Goal: Task Accomplishment & Management: Use online tool/utility

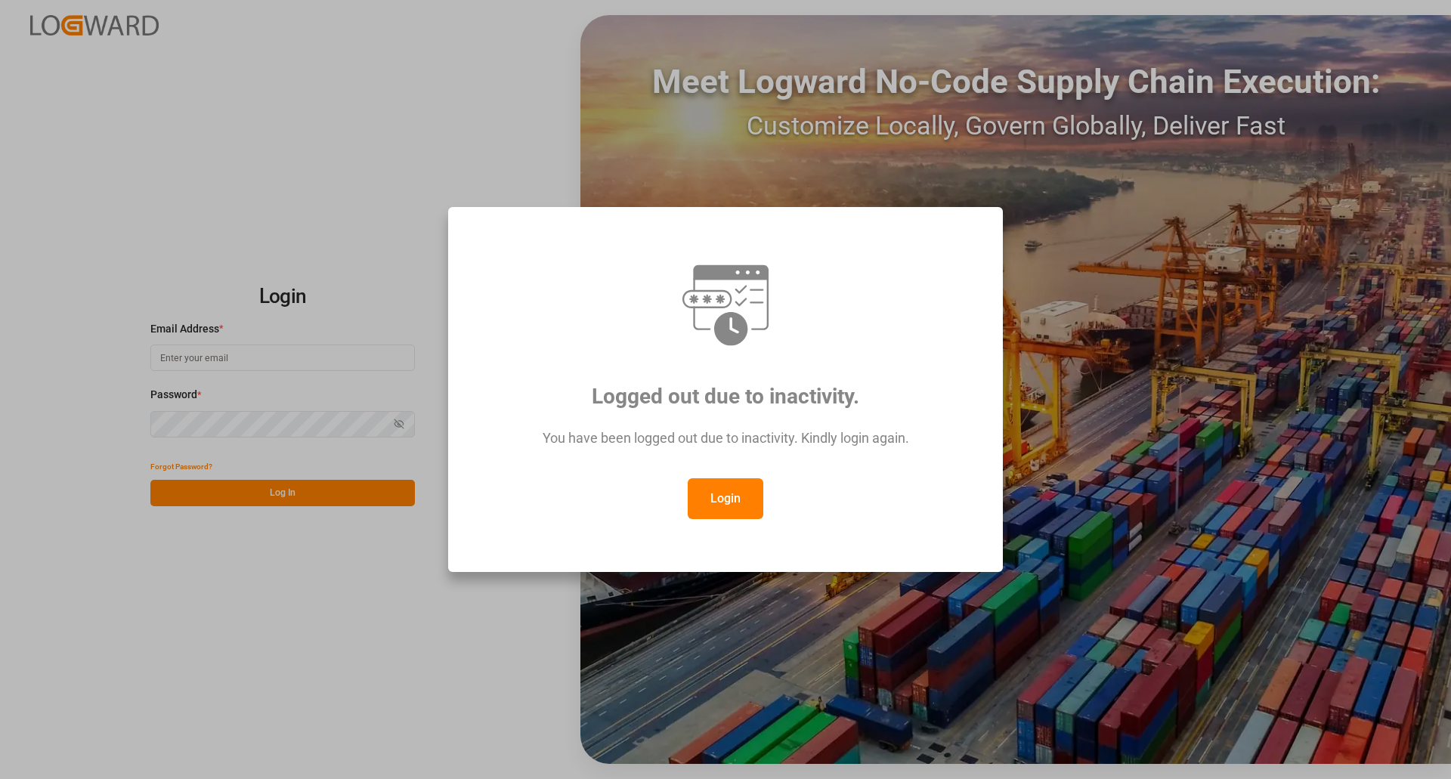
click at [704, 494] on button "Login" at bounding box center [726, 498] width 76 height 41
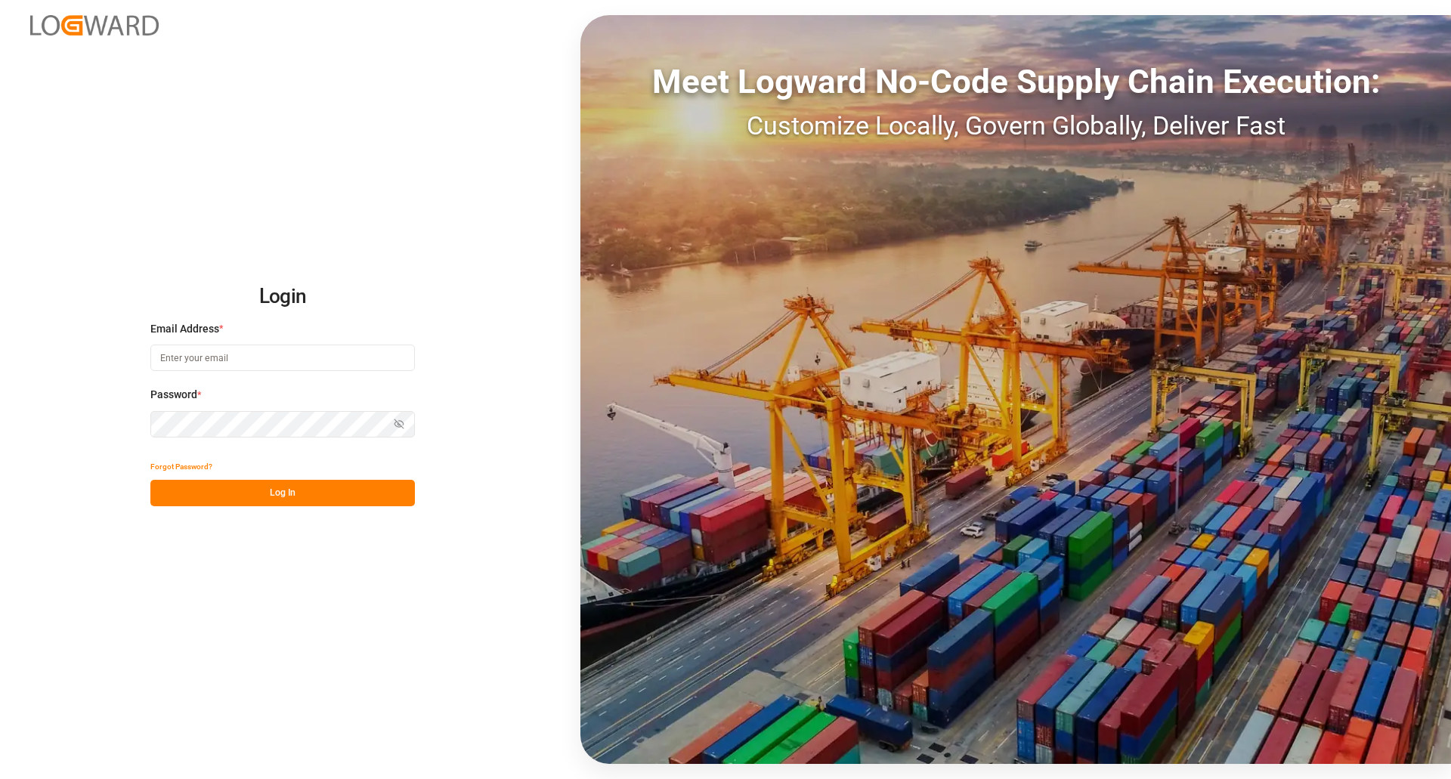
click at [227, 367] on input at bounding box center [282, 358] width 265 height 26
type input "[PERSON_NAME][EMAIL_ADDRESS][PERSON_NAME][DOMAIN_NAME]"
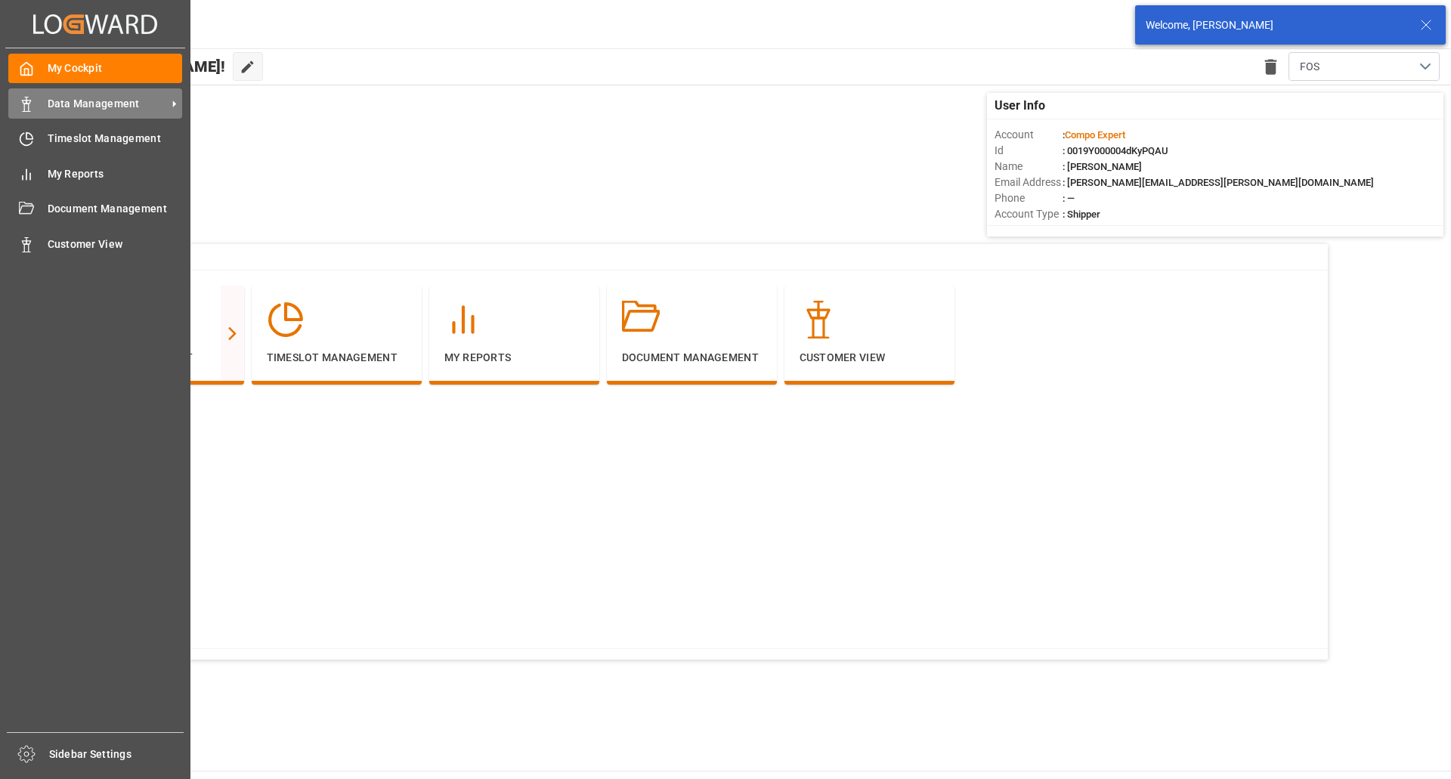
click at [60, 94] on div "Data Management Data Management" at bounding box center [95, 102] width 174 height 29
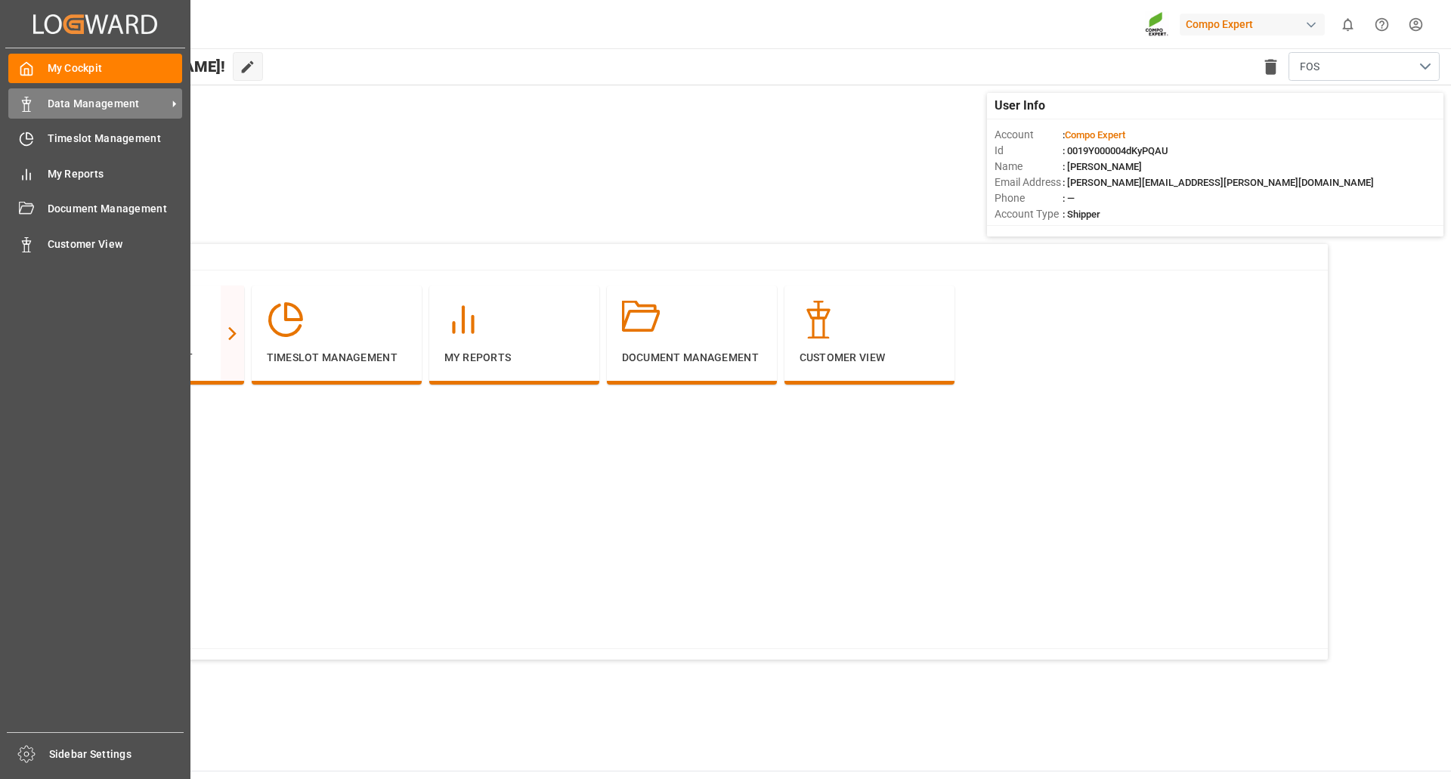
click at [40, 95] on div "Data Management Data Management" at bounding box center [95, 102] width 174 height 29
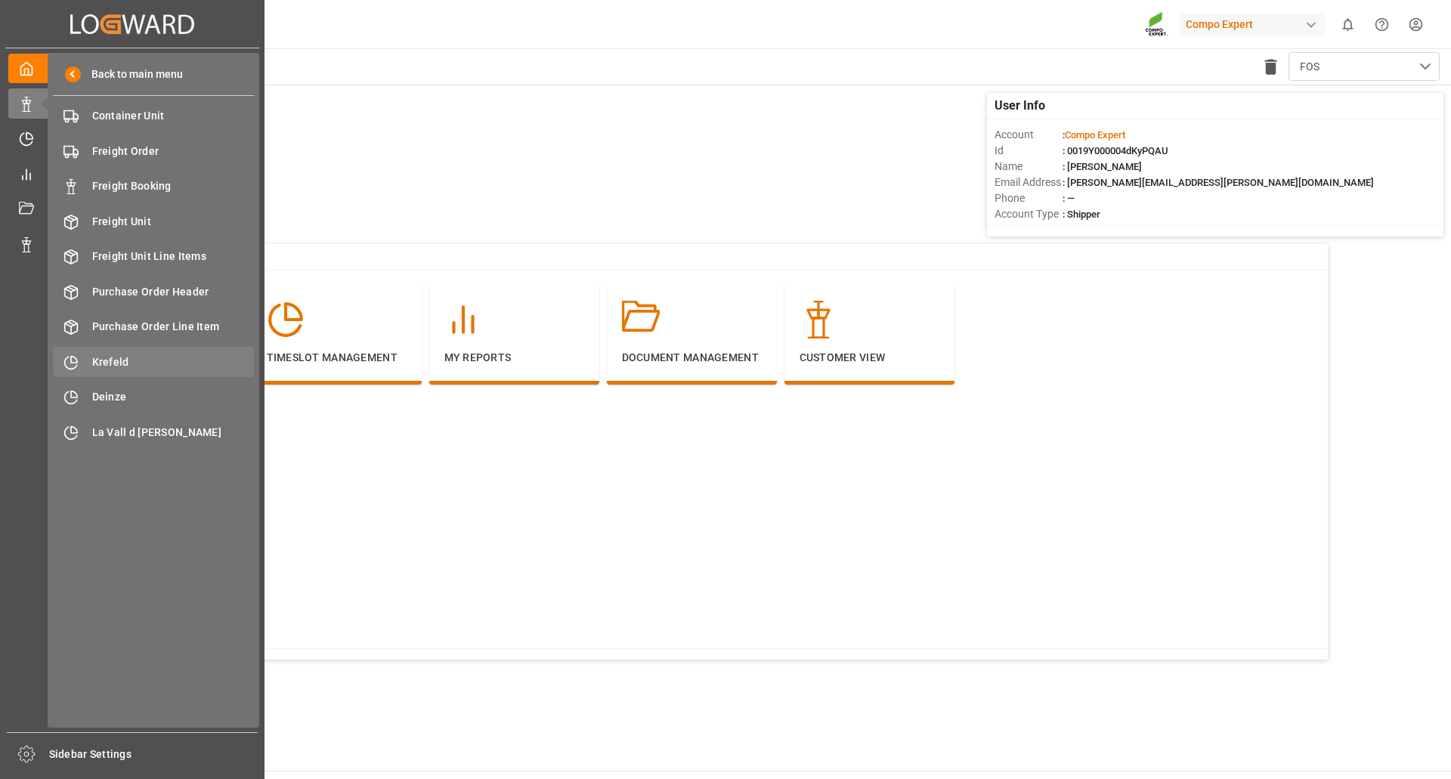
click at [121, 360] on span "Krefeld" at bounding box center [173, 362] width 163 height 16
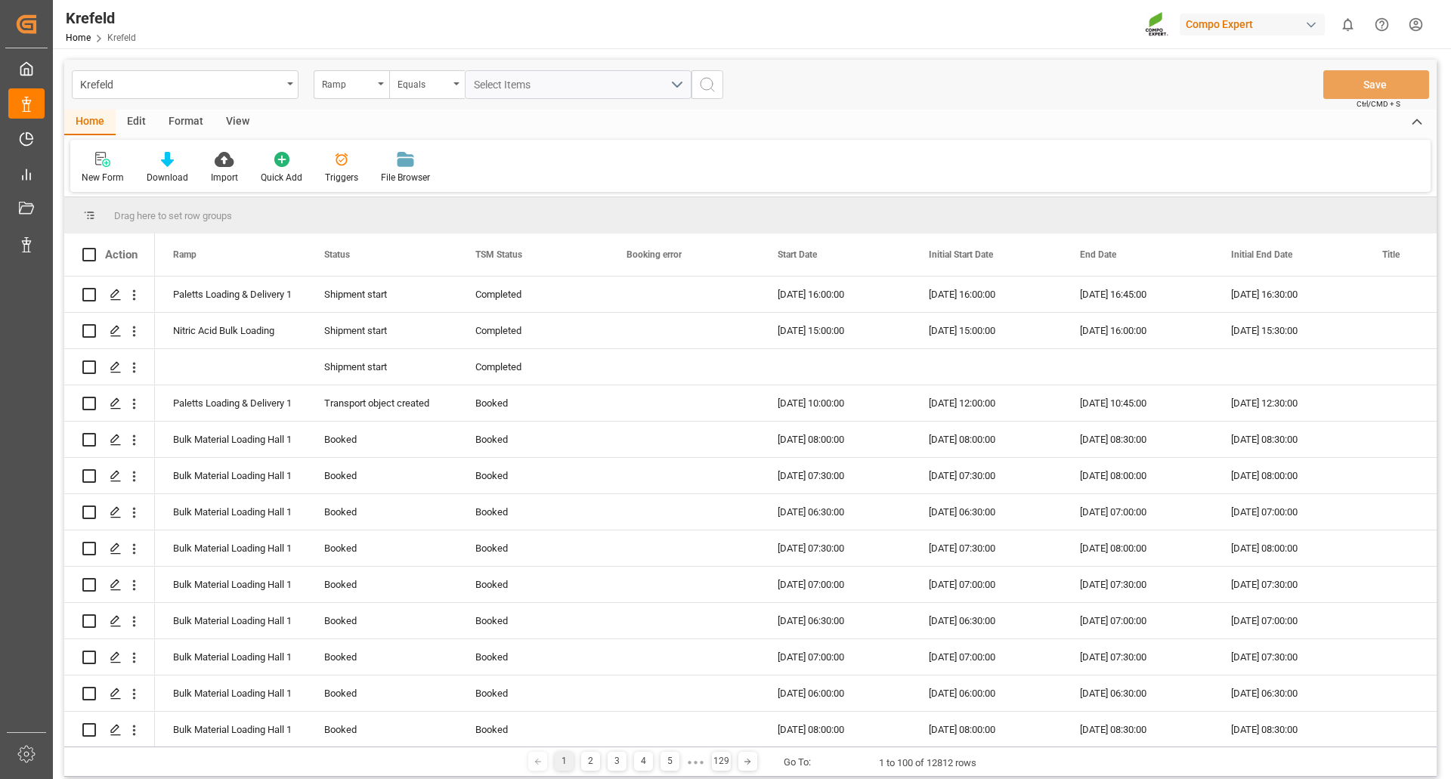
click at [183, 118] on div "Format" at bounding box center [185, 123] width 57 height 26
click at [104, 167] on icon at bounding box center [104, 159] width 14 height 15
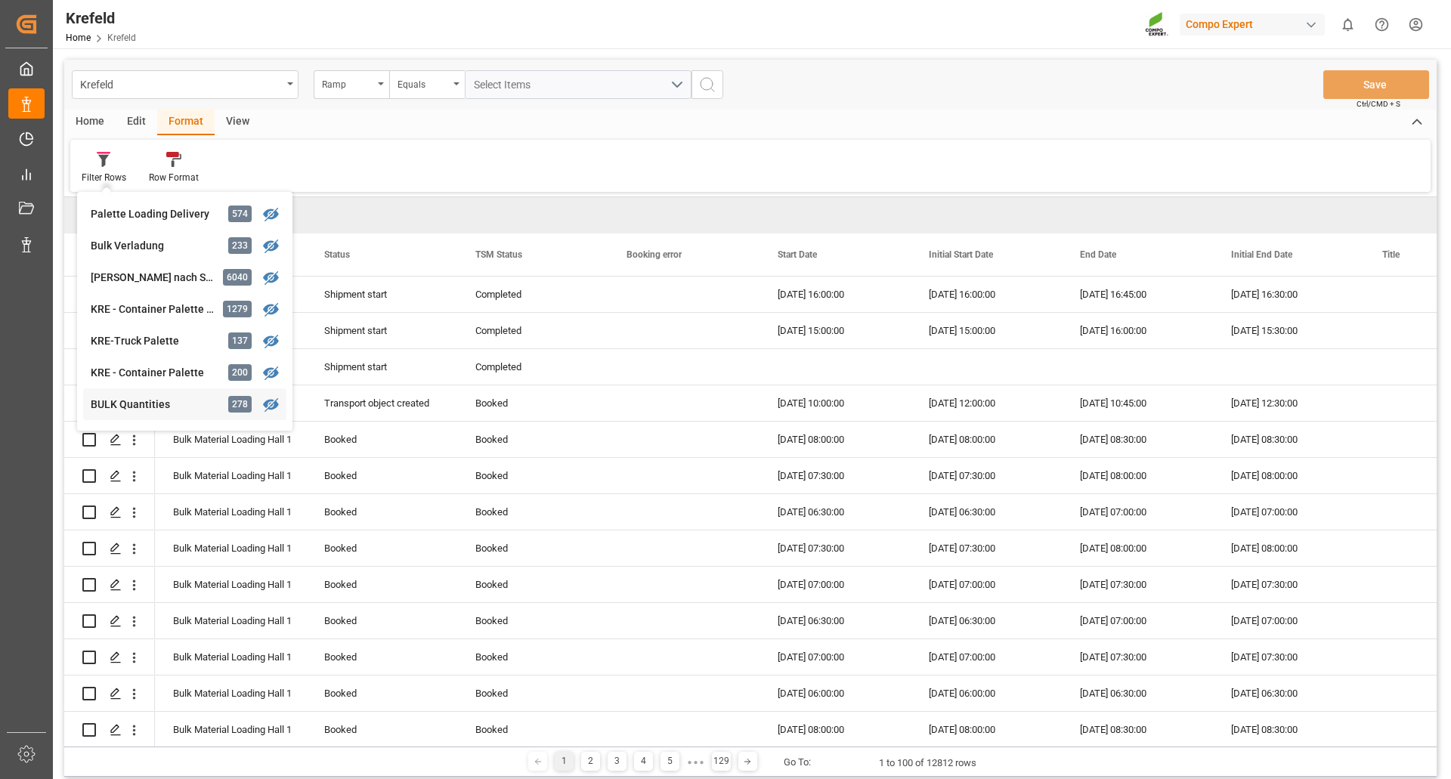
click at [144, 398] on div "BULK Quantities" at bounding box center [157, 405] width 132 height 16
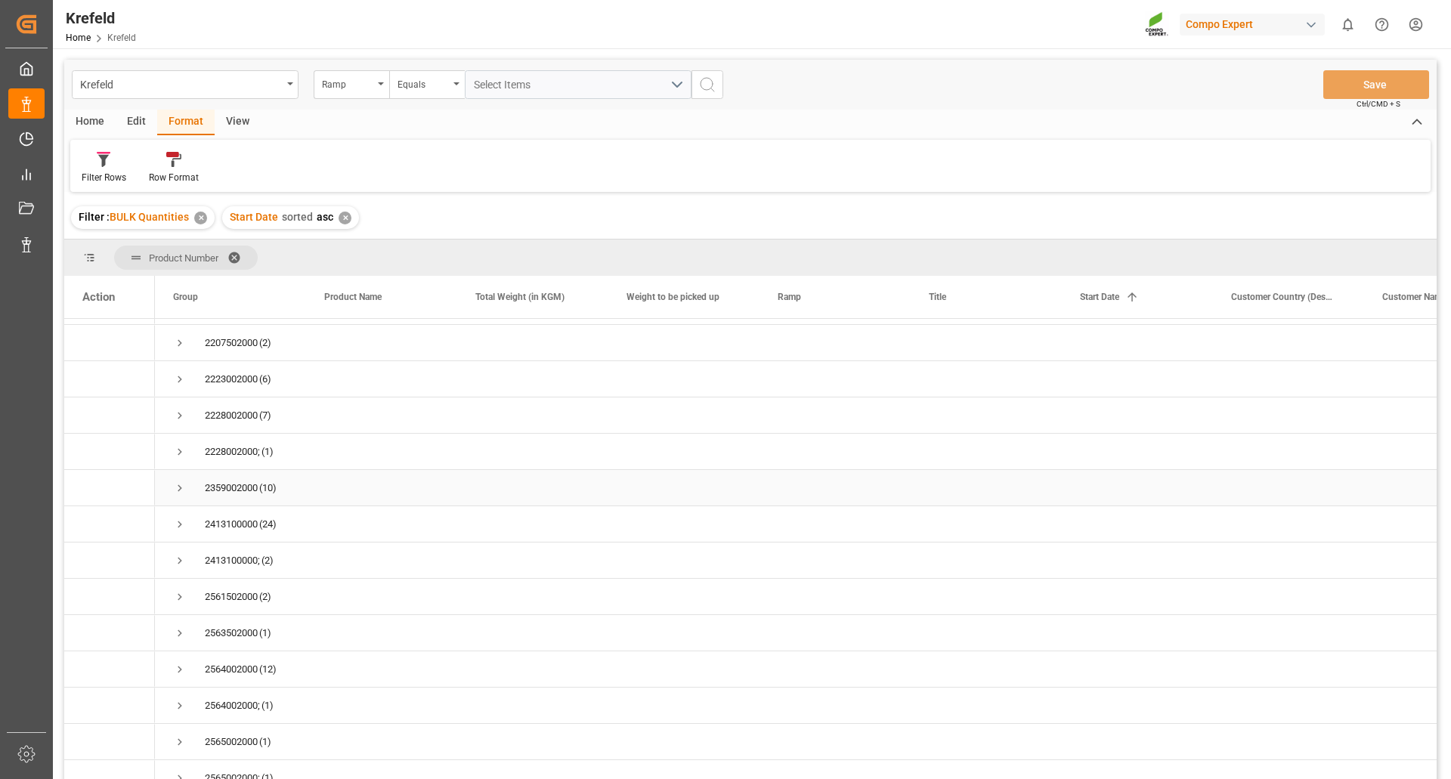
scroll to position [151, 0]
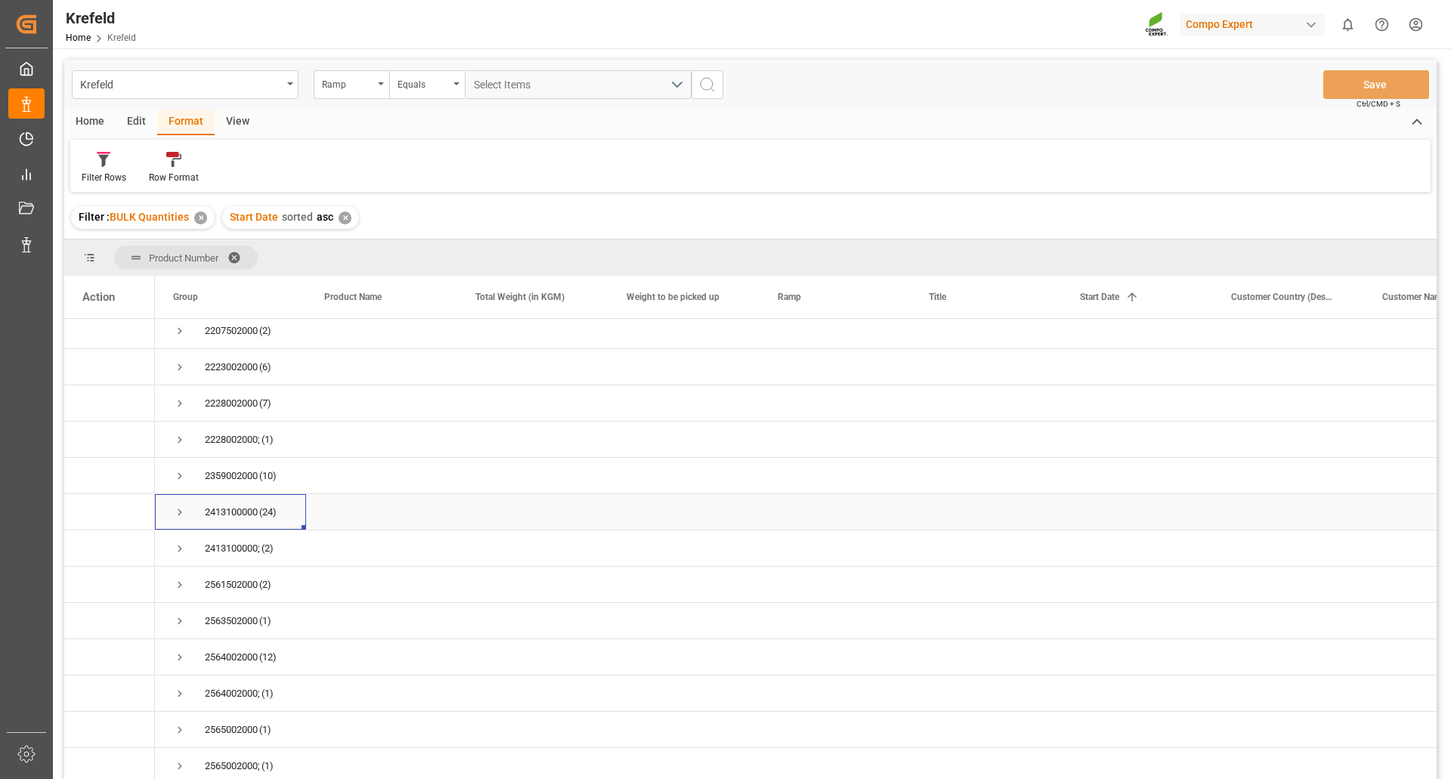
drag, startPoint x: 184, startPoint y: 512, endPoint x: 204, endPoint y: 521, distance: 21.3
click at [186, 513] on span "Press SPACE to select this row." at bounding box center [180, 513] width 14 height 14
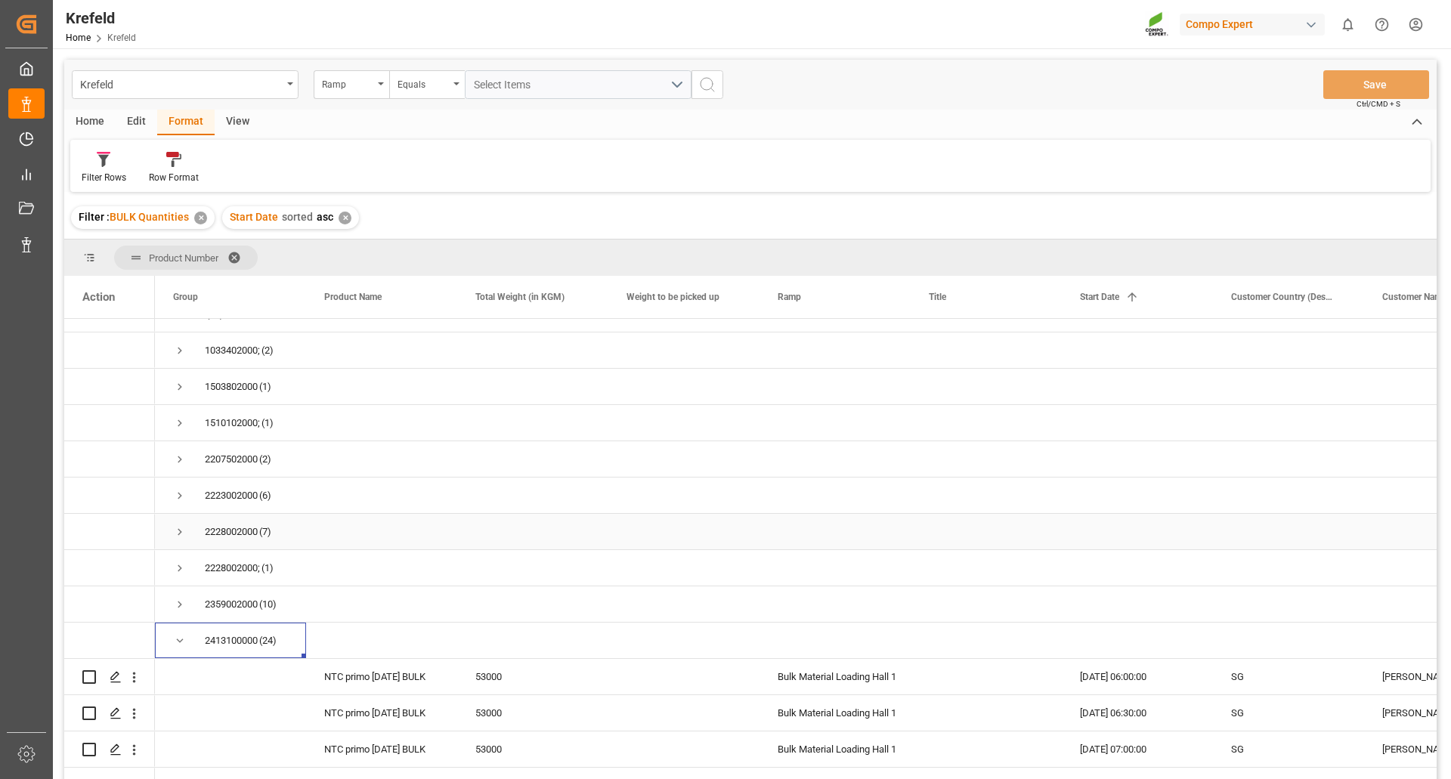
scroll to position [0, 0]
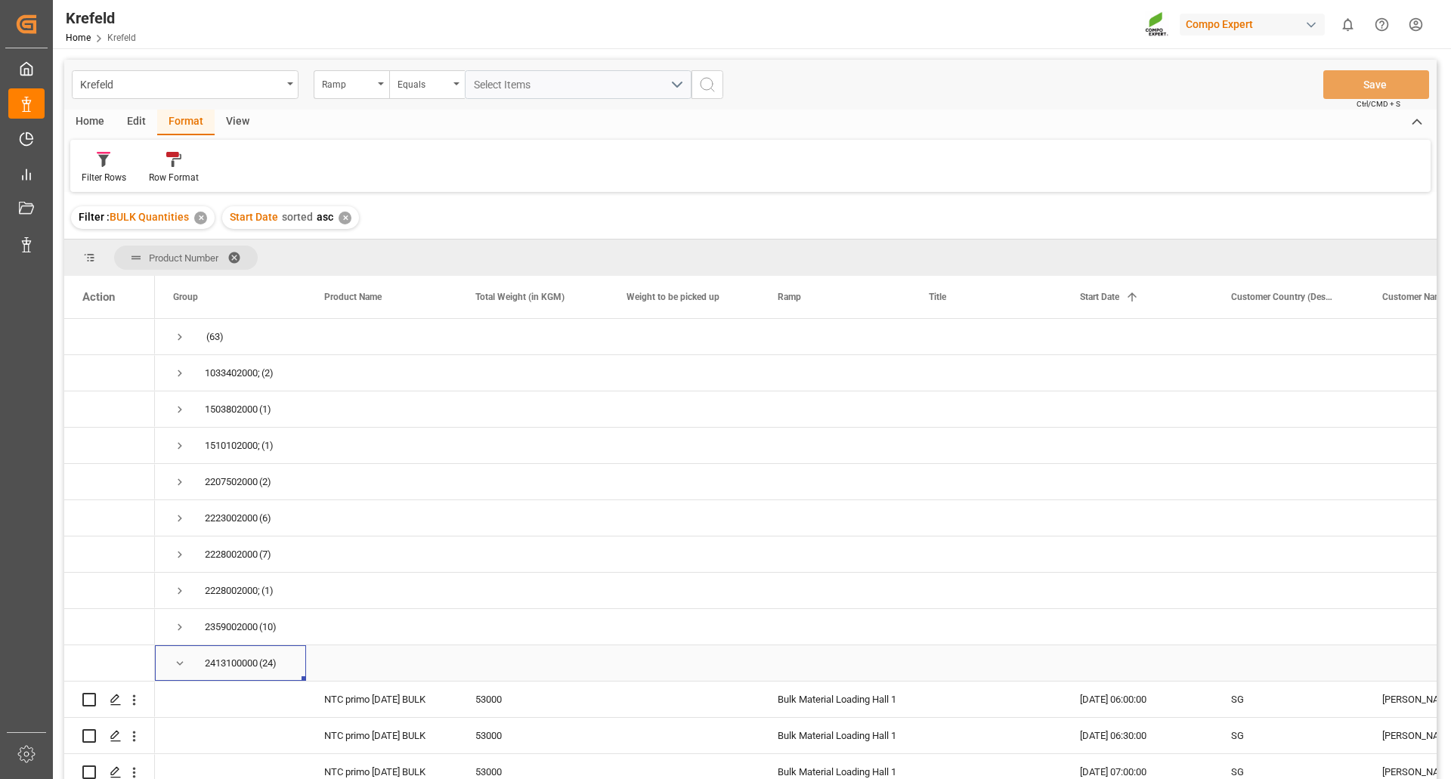
click at [181, 664] on span "Press SPACE to select this row." at bounding box center [180, 664] width 14 height 14
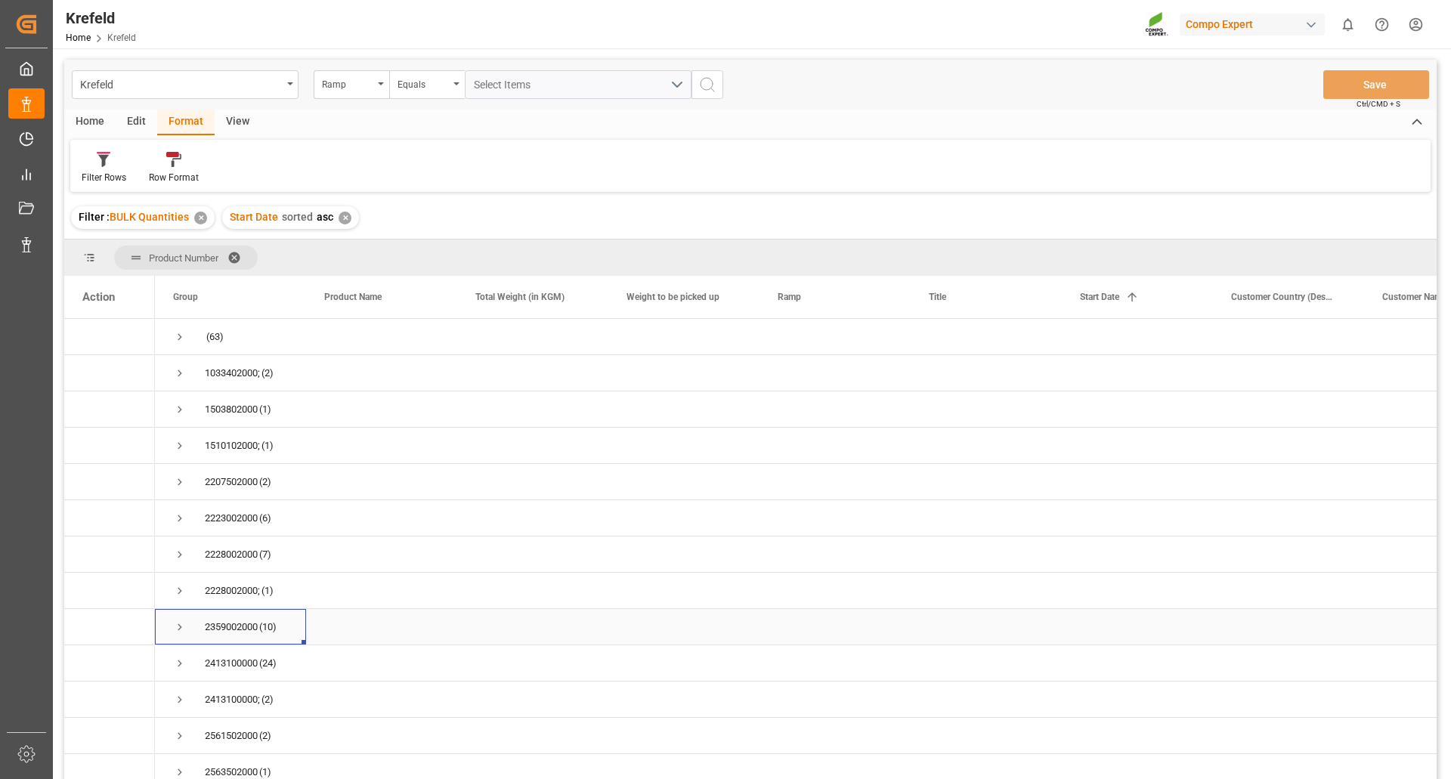
click at [178, 631] on span "Press SPACE to select this row." at bounding box center [180, 628] width 14 height 14
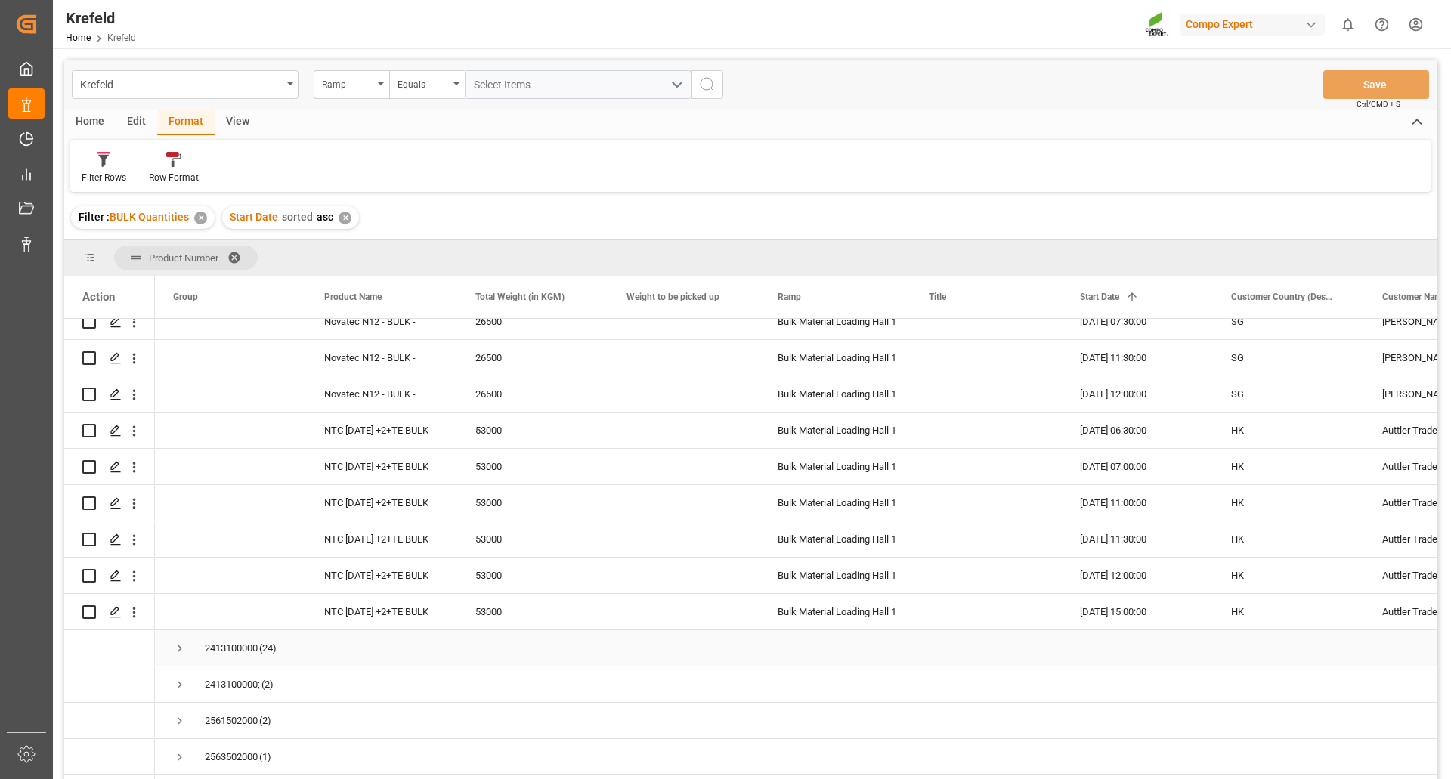
scroll to position [302, 0]
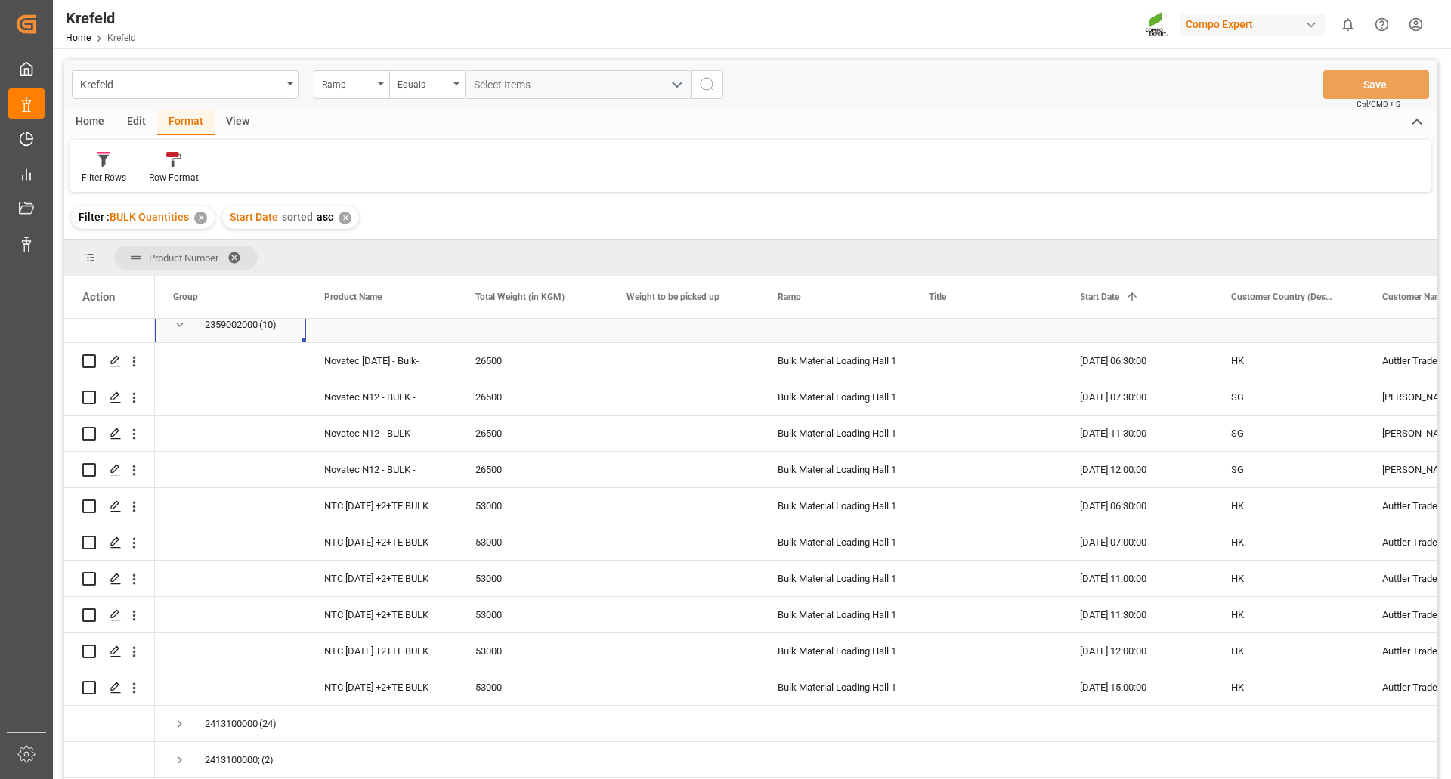
click at [177, 326] on span "Press SPACE to select this row." at bounding box center [180, 325] width 14 height 14
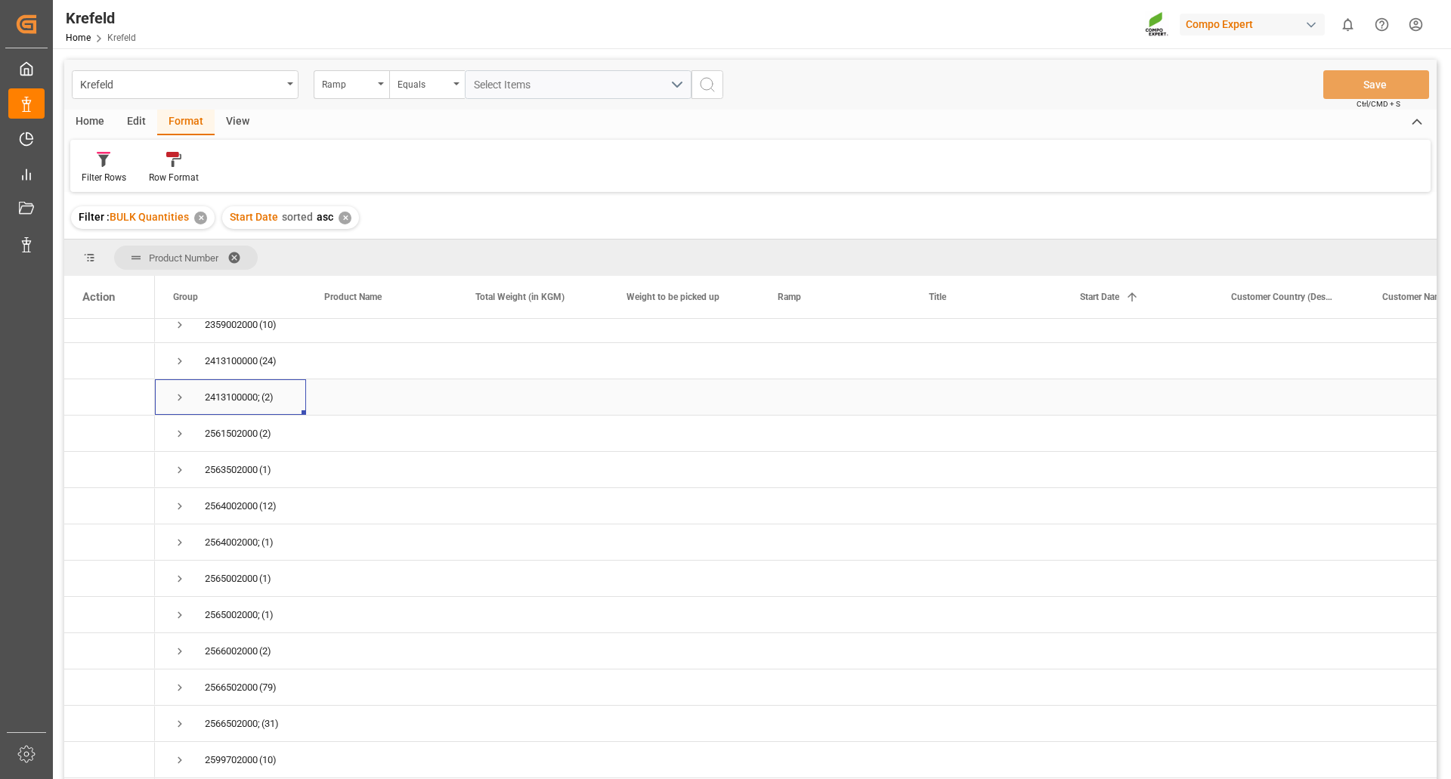
click at [178, 399] on span "Press SPACE to select this row." at bounding box center [180, 398] width 14 height 14
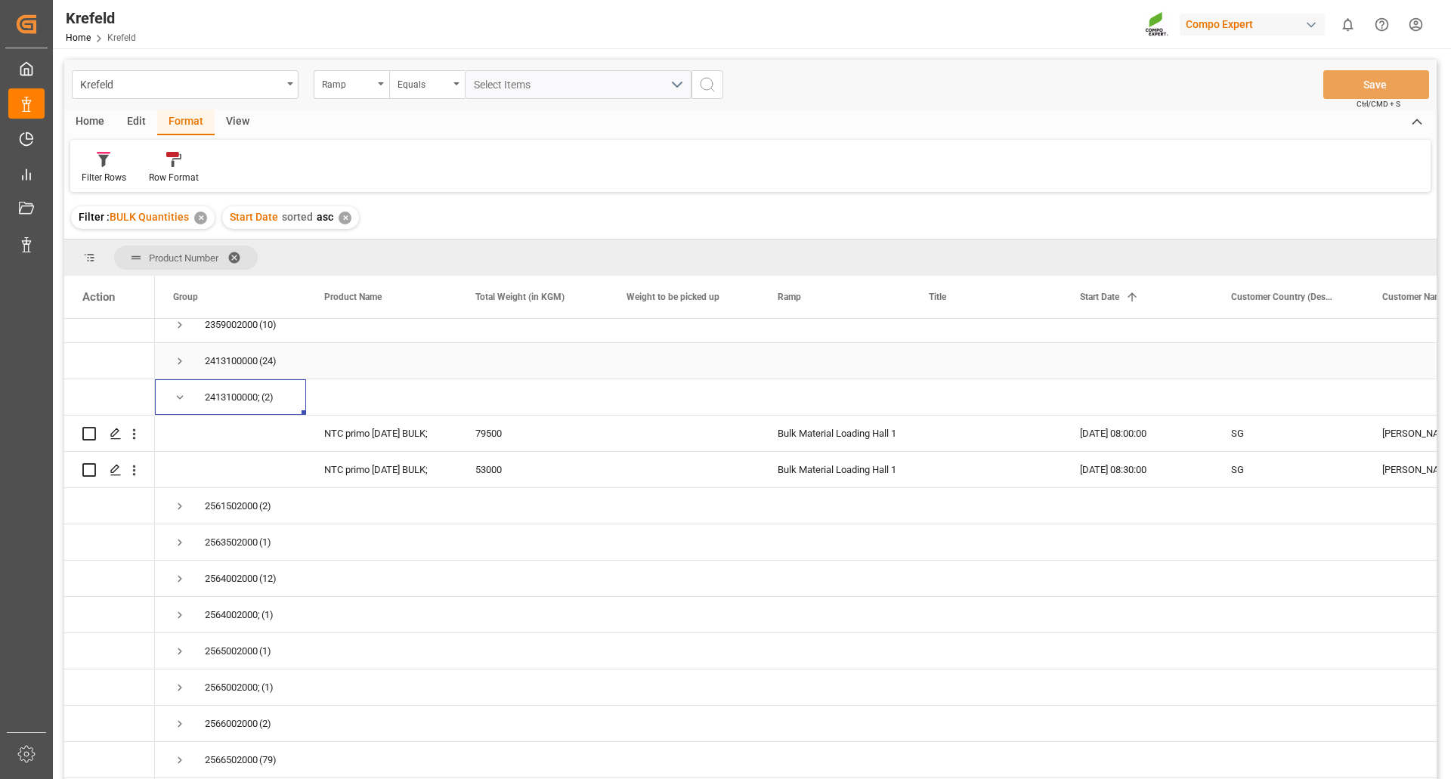
click at [181, 359] on span "Press SPACE to select this row." at bounding box center [180, 361] width 14 height 14
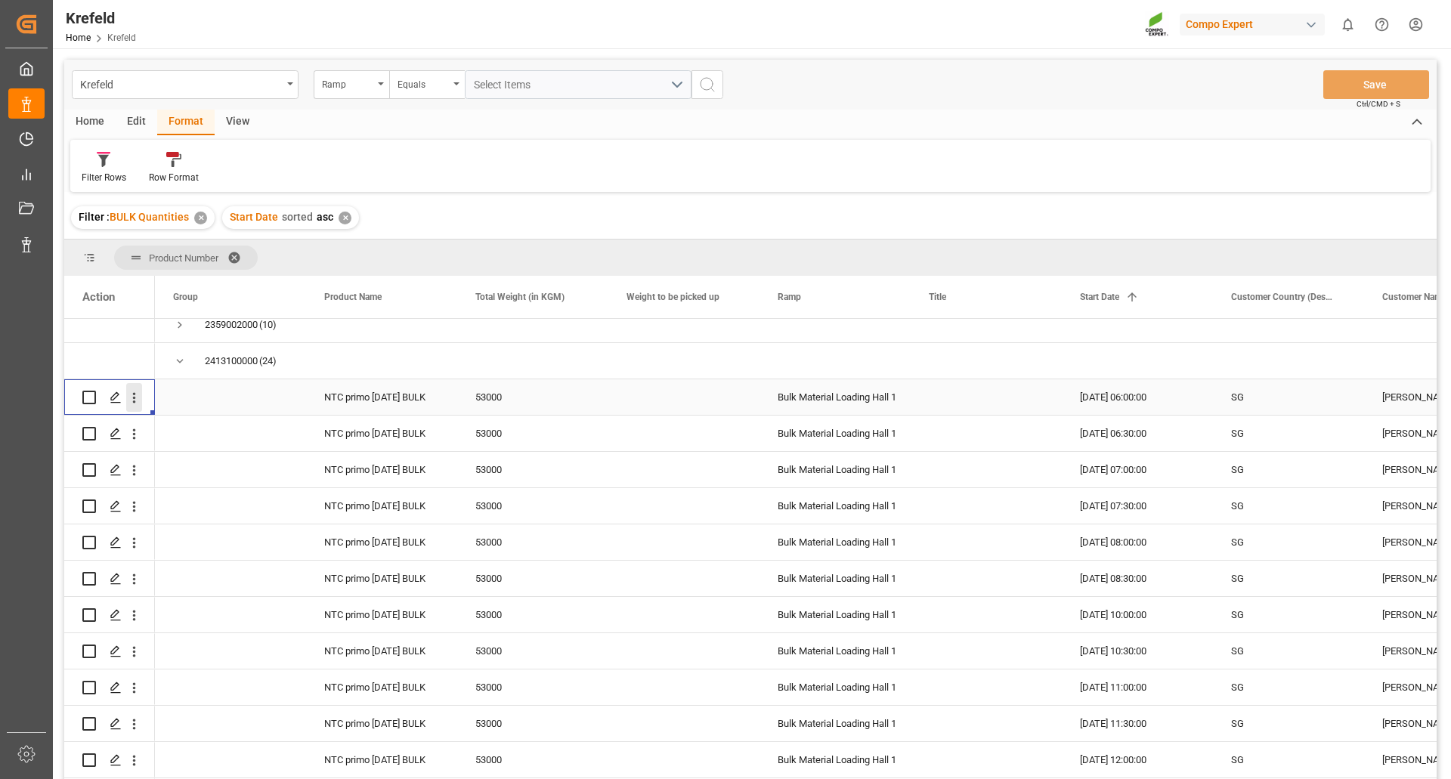
click at [133, 398] on icon "open menu" at bounding box center [134, 398] width 16 height 16
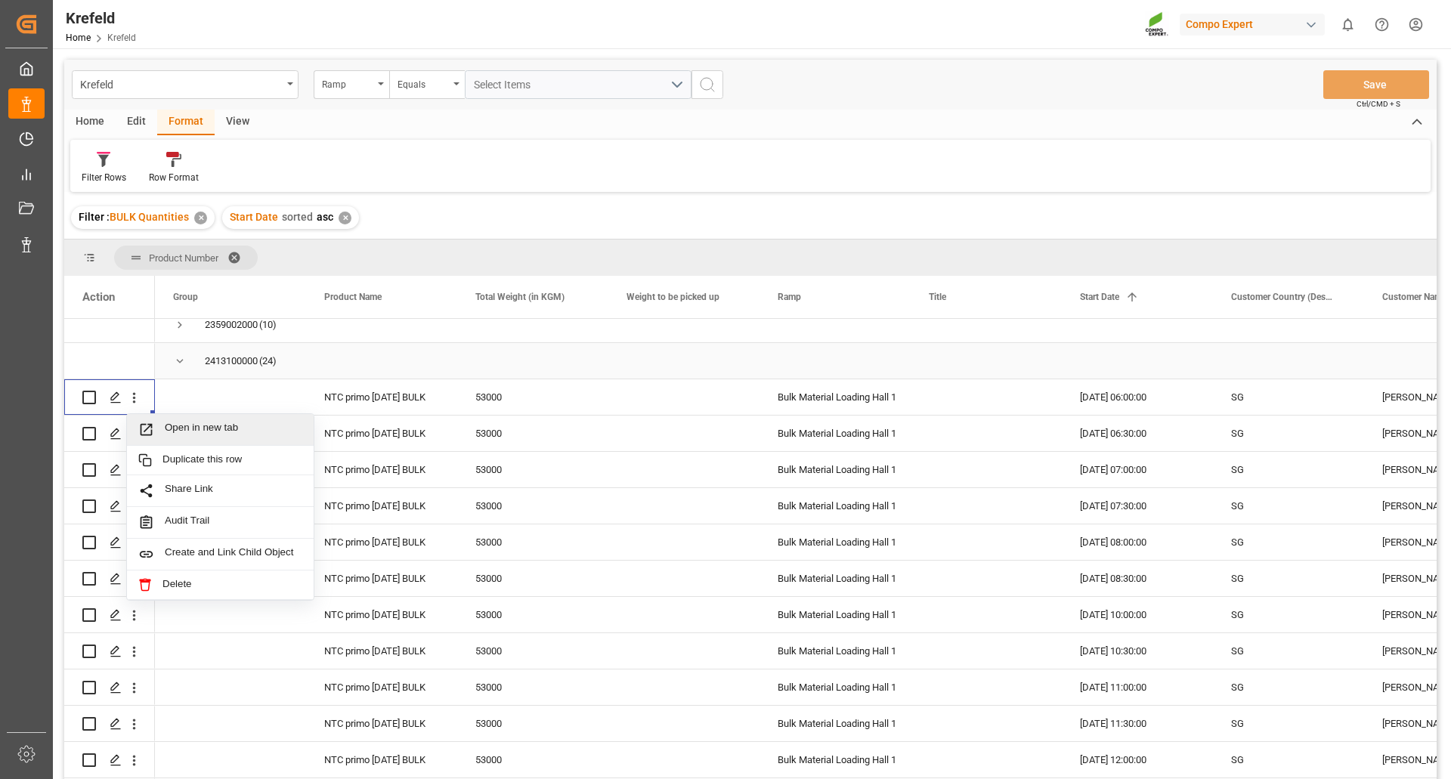
click at [466, 343] on div "Press SPACE to select this row." at bounding box center [532, 361] width 151 height 36
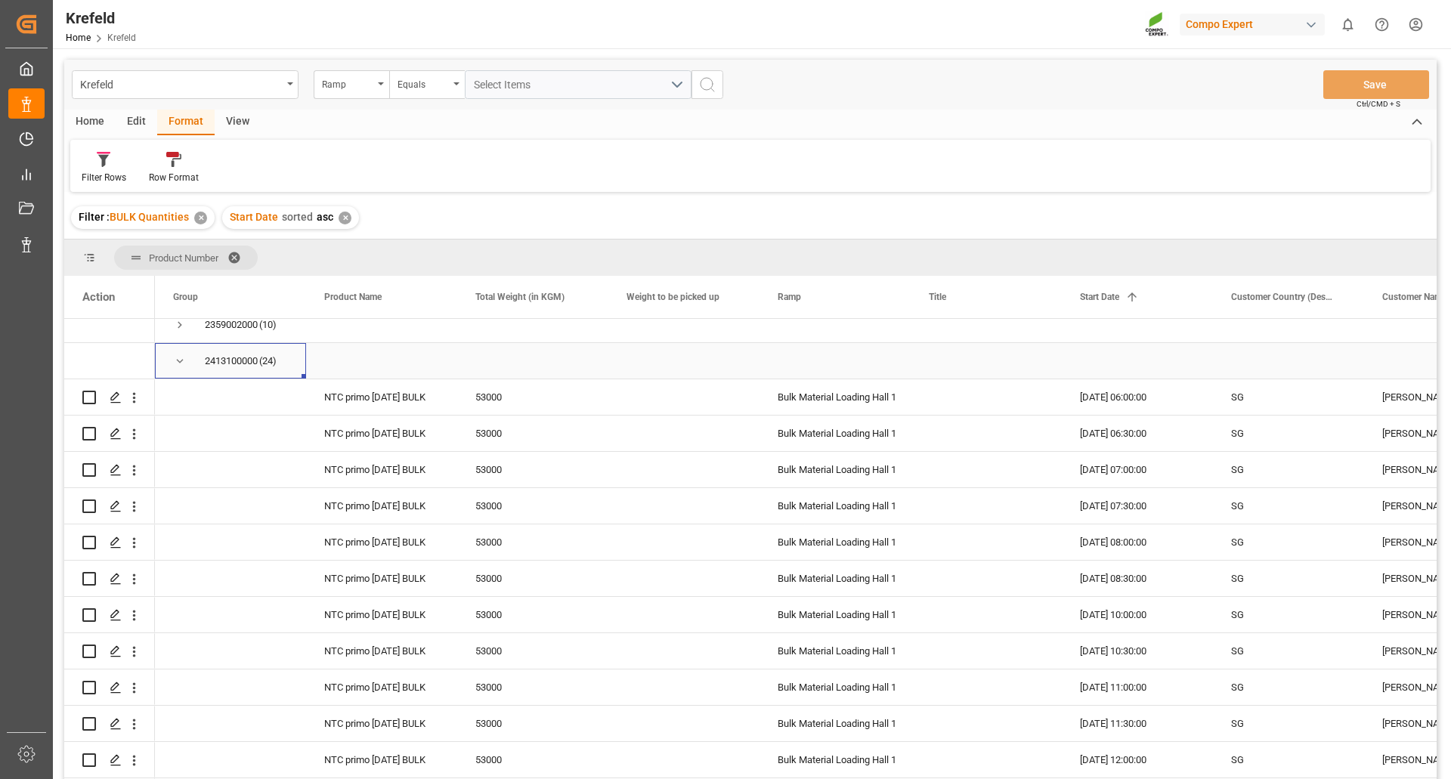
click at [178, 363] on span "Press SPACE to select this row." at bounding box center [180, 361] width 14 height 14
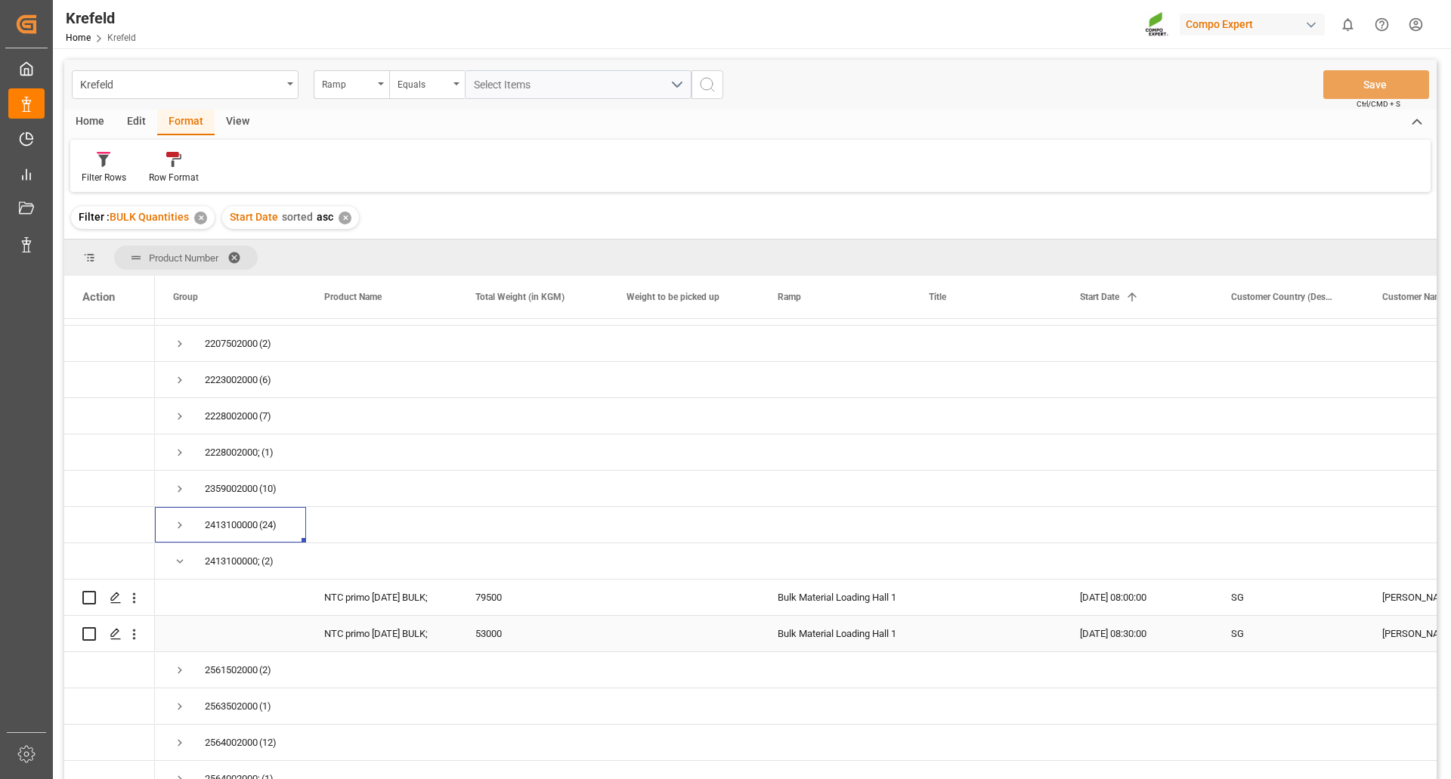
scroll to position [76, 0]
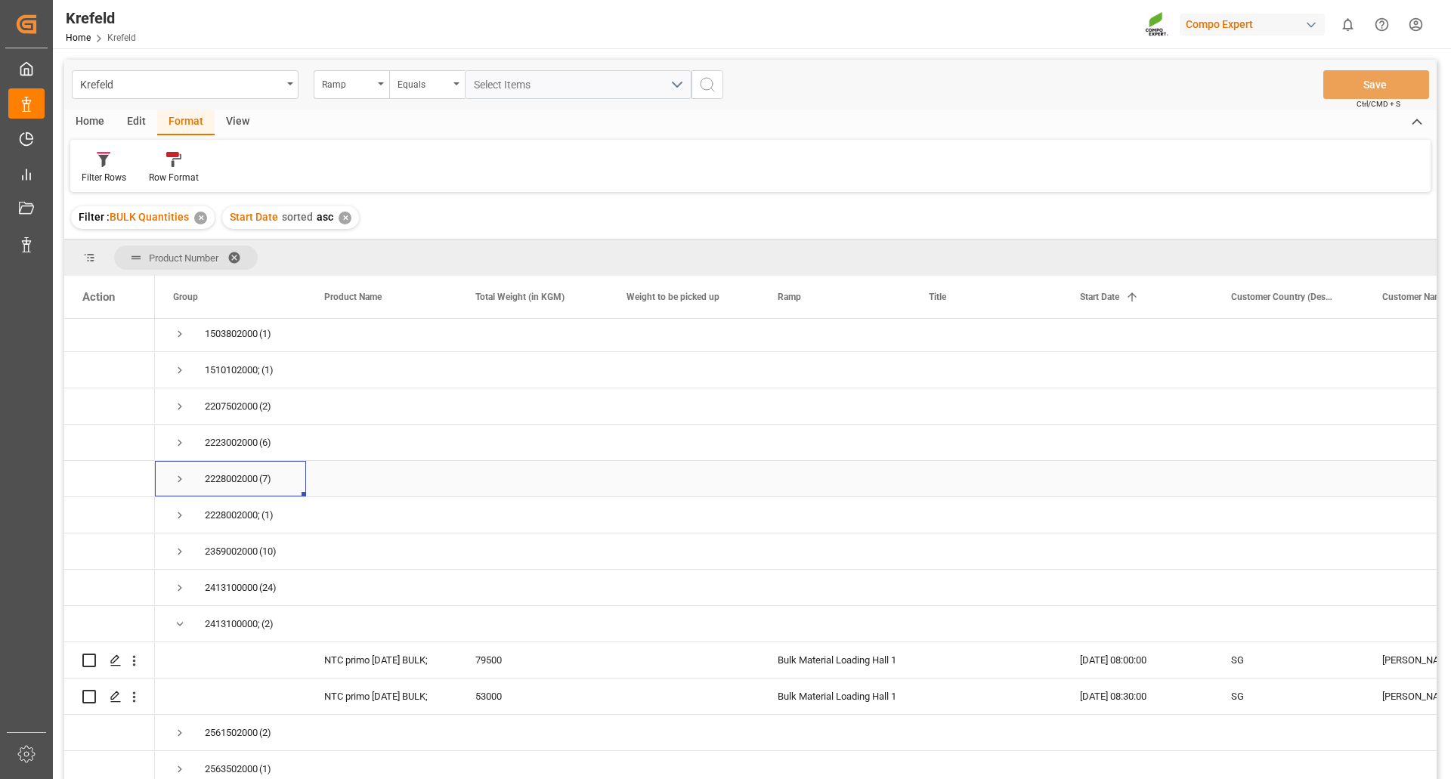
click at [184, 477] on span "Press SPACE to select this row." at bounding box center [180, 479] width 14 height 14
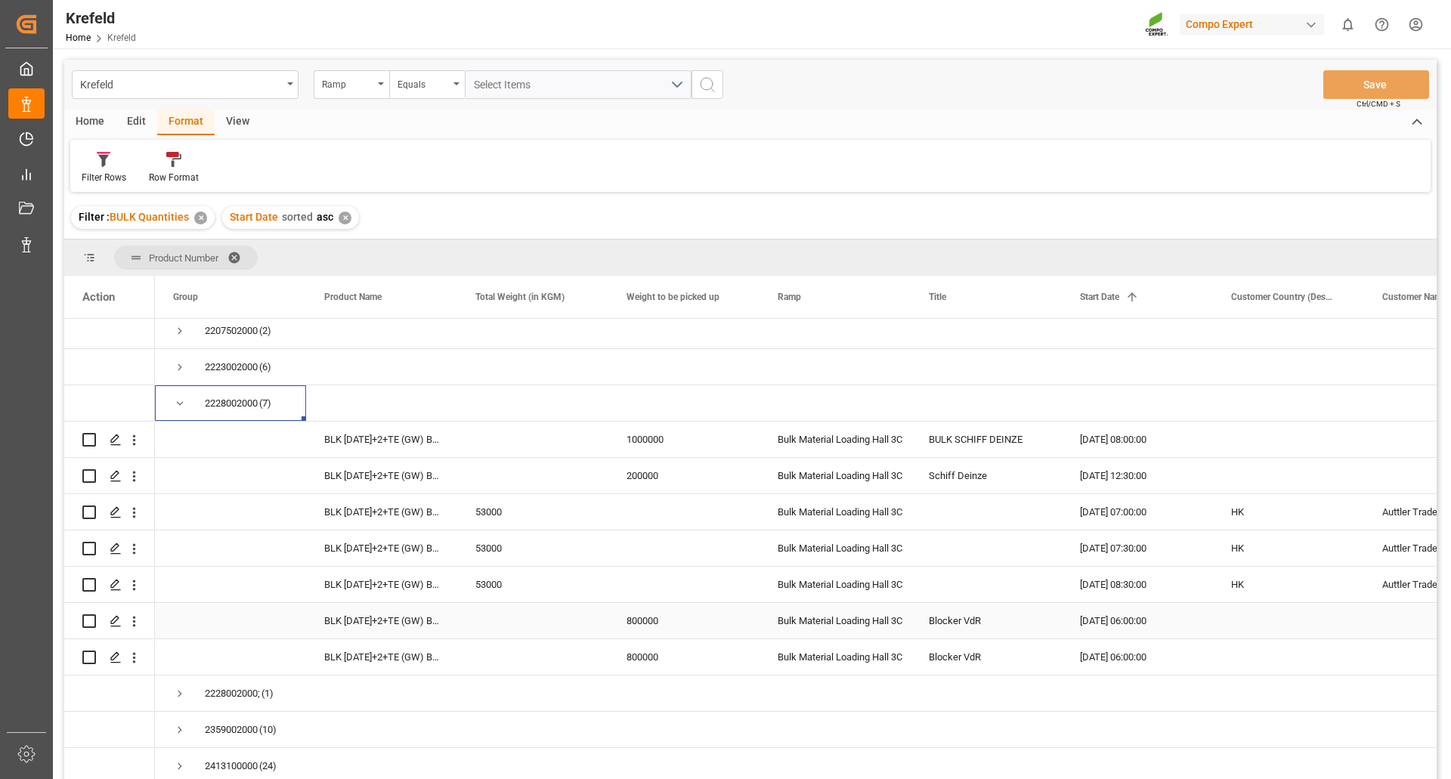
scroll to position [227, 0]
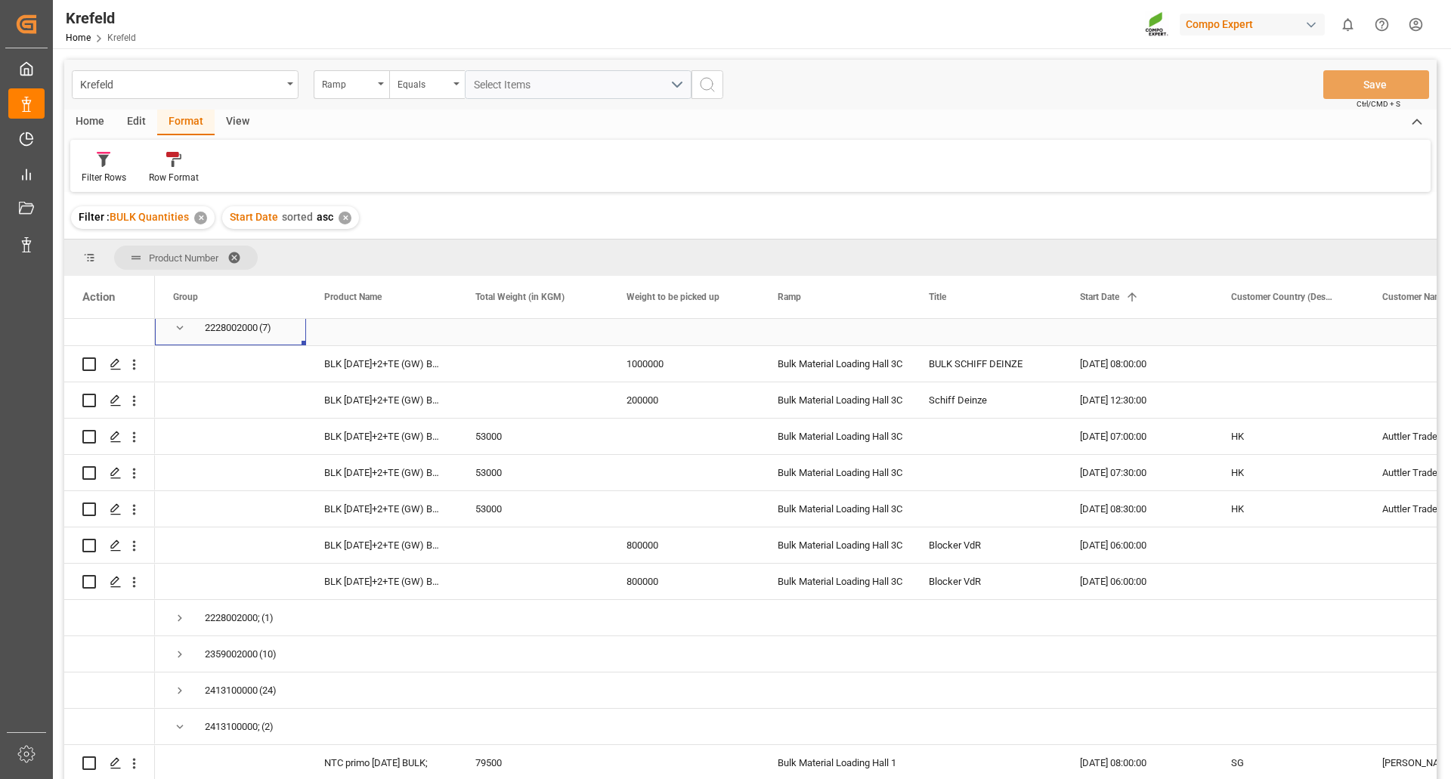
click at [176, 327] on span "Press SPACE to select this row." at bounding box center [180, 328] width 14 height 14
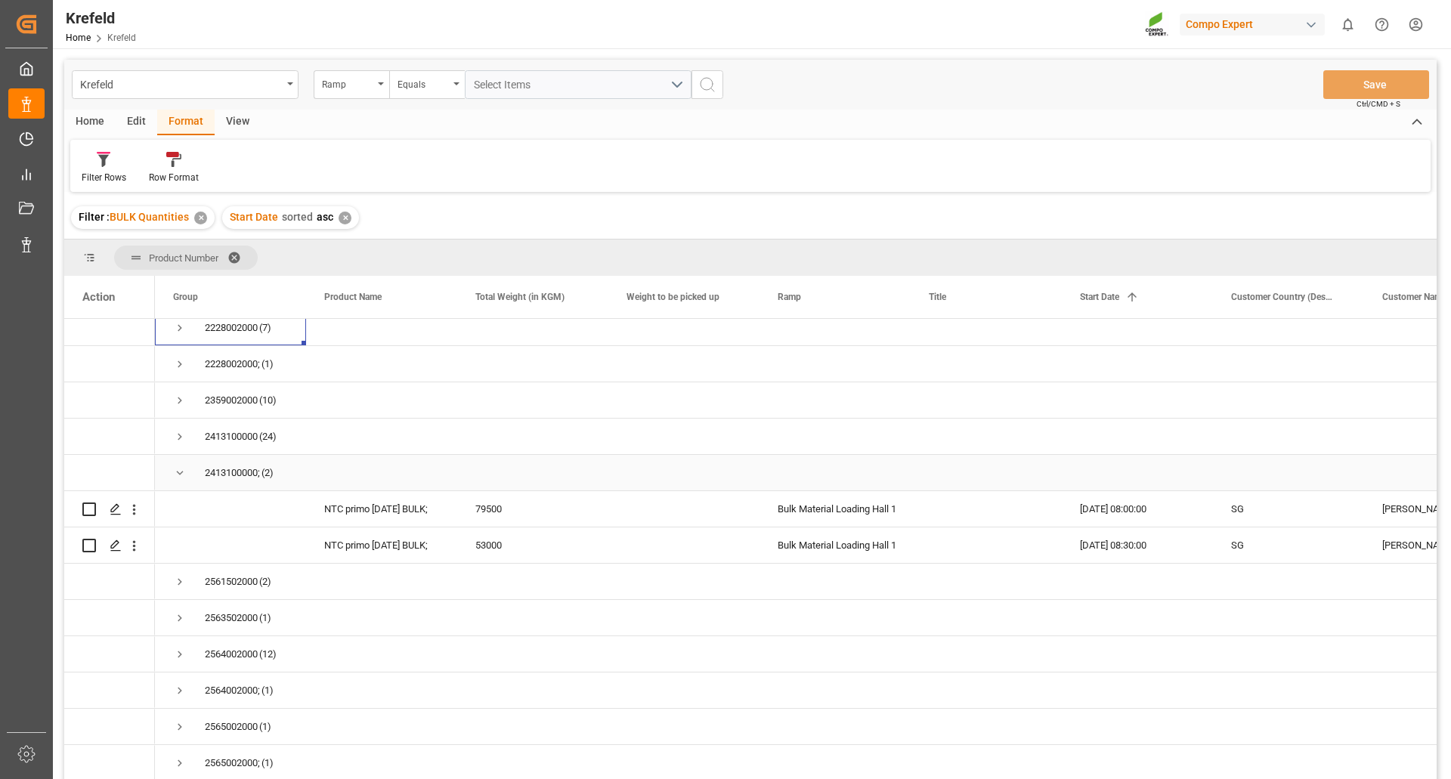
click at [181, 470] on span "Press SPACE to select this row." at bounding box center [180, 473] width 14 height 14
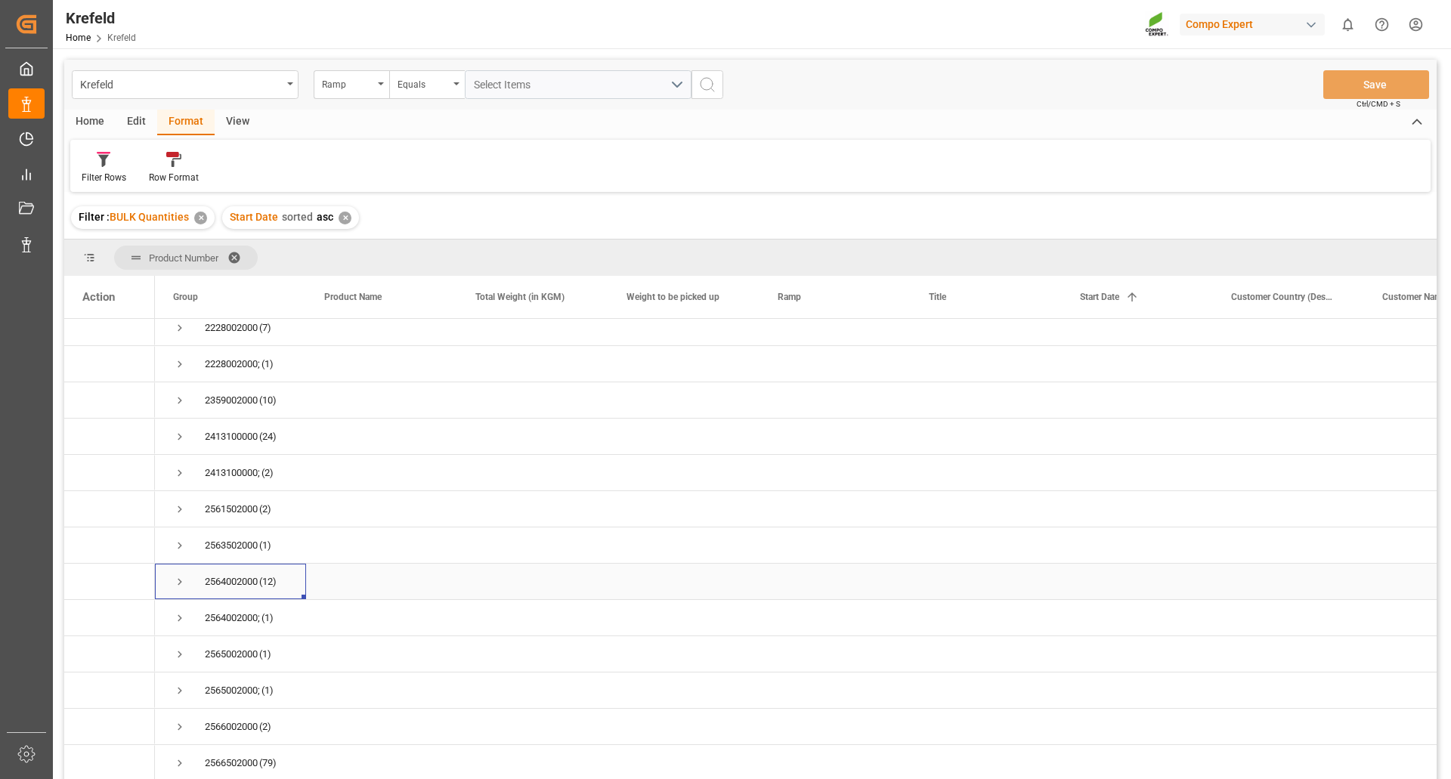
click at [176, 583] on span "Press SPACE to select this row." at bounding box center [180, 582] width 14 height 14
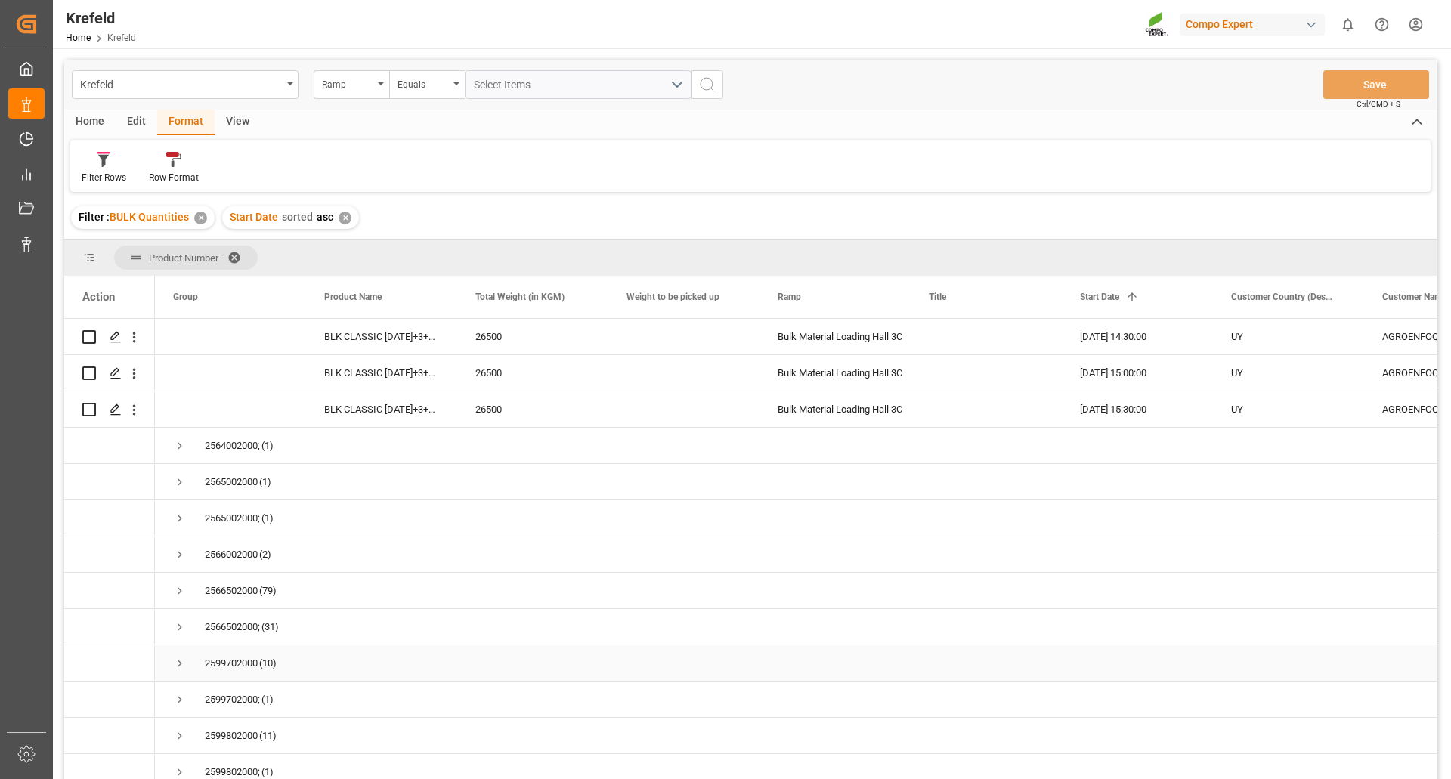
scroll to position [907, 0]
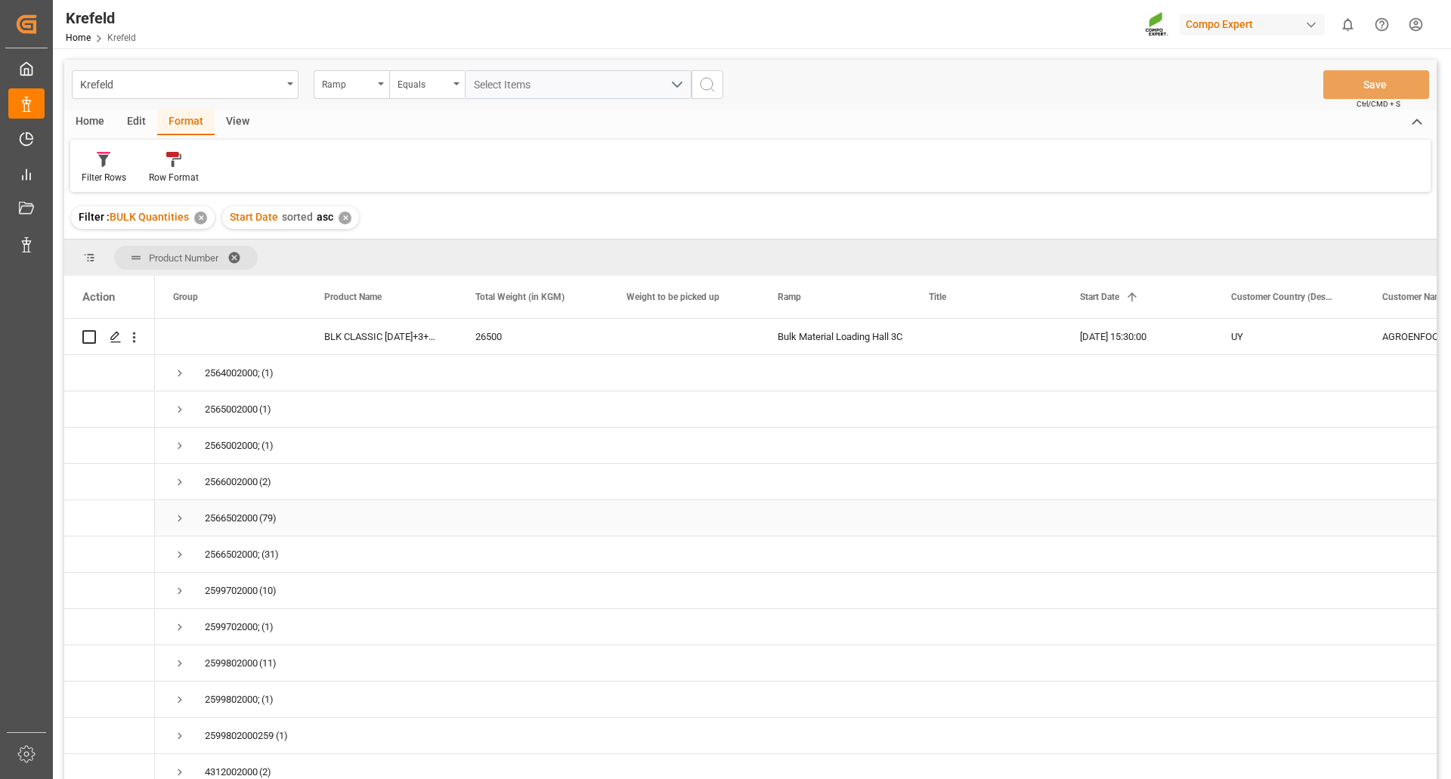
click at [175, 518] on span "Press SPACE to select this row." at bounding box center [180, 519] width 14 height 14
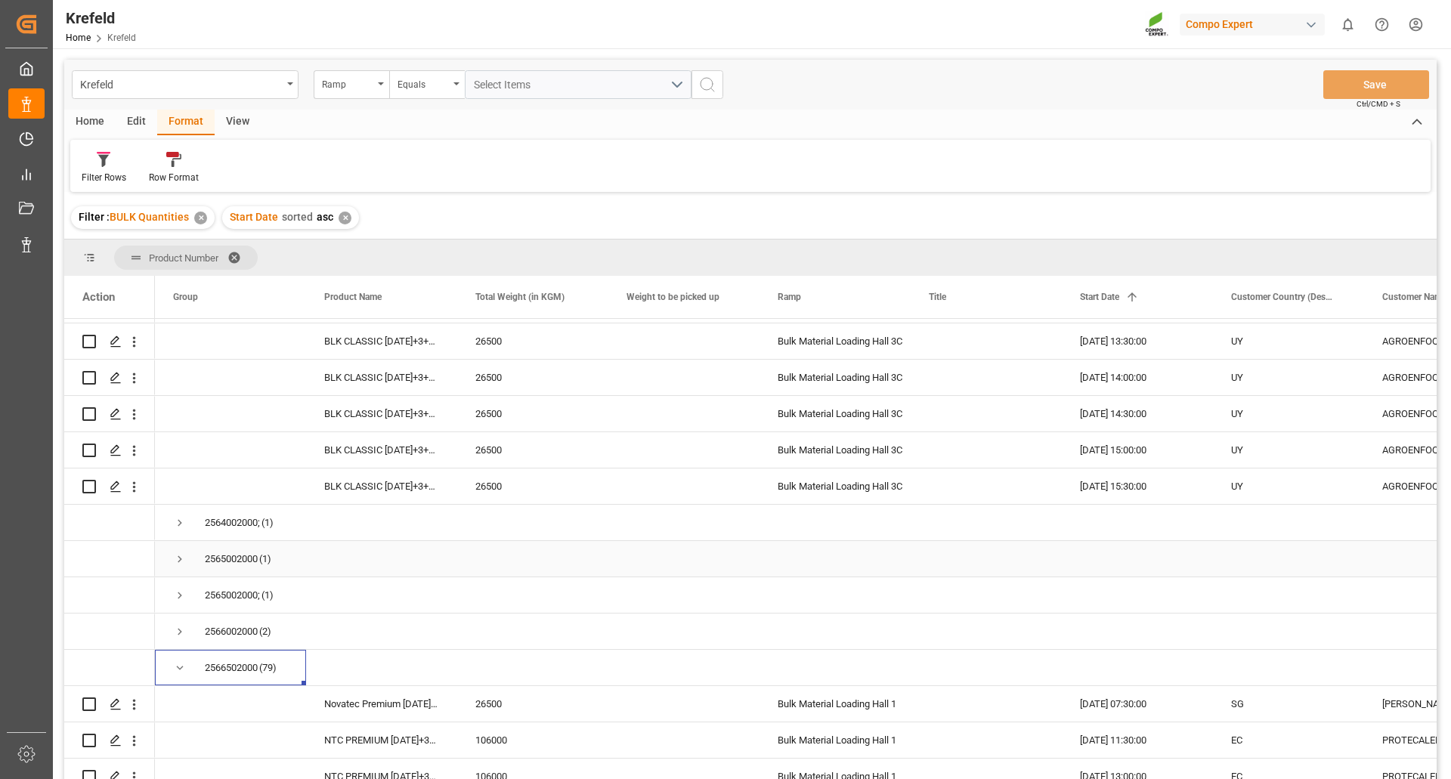
scroll to position [756, 0]
click at [178, 669] on span "Press SPACE to select this row." at bounding box center [180, 670] width 14 height 14
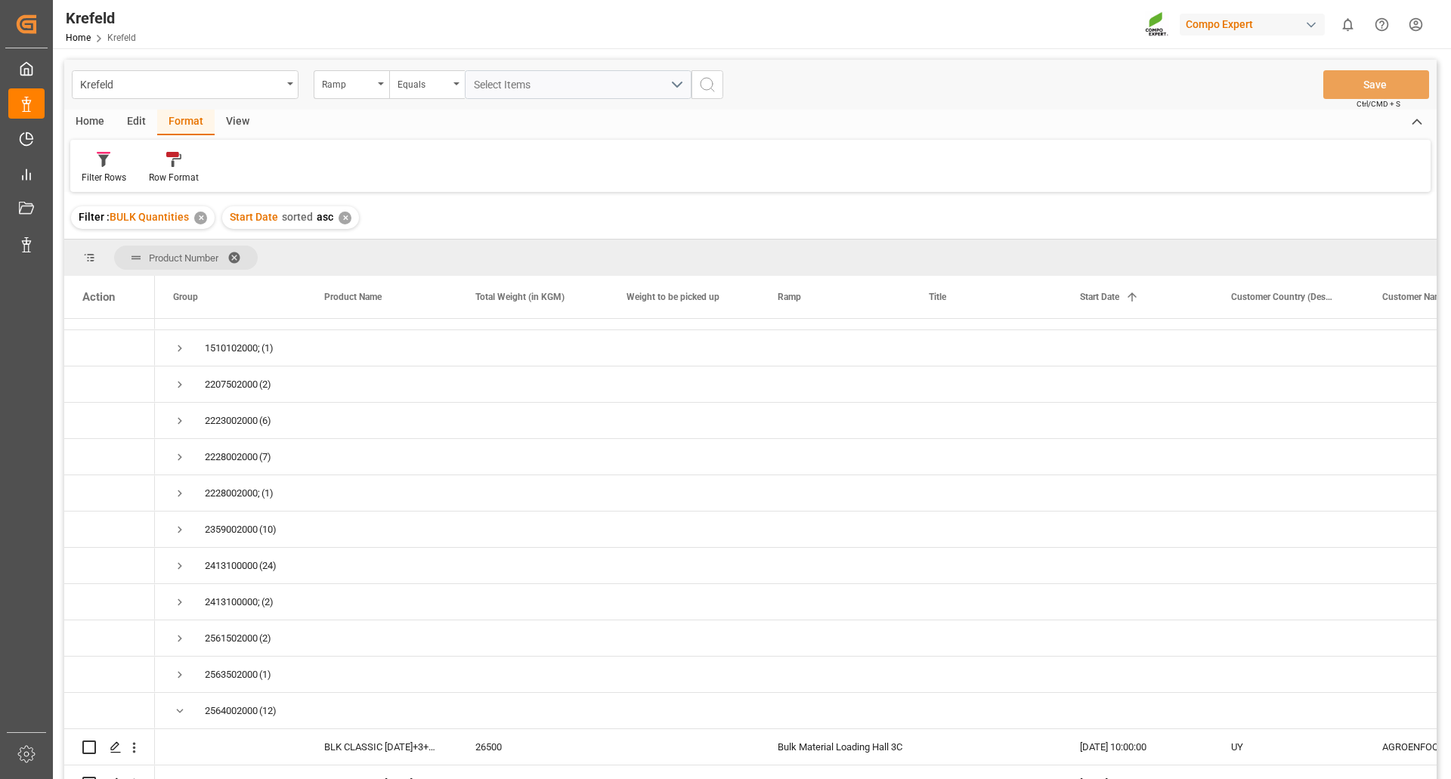
scroll to position [76, 0]
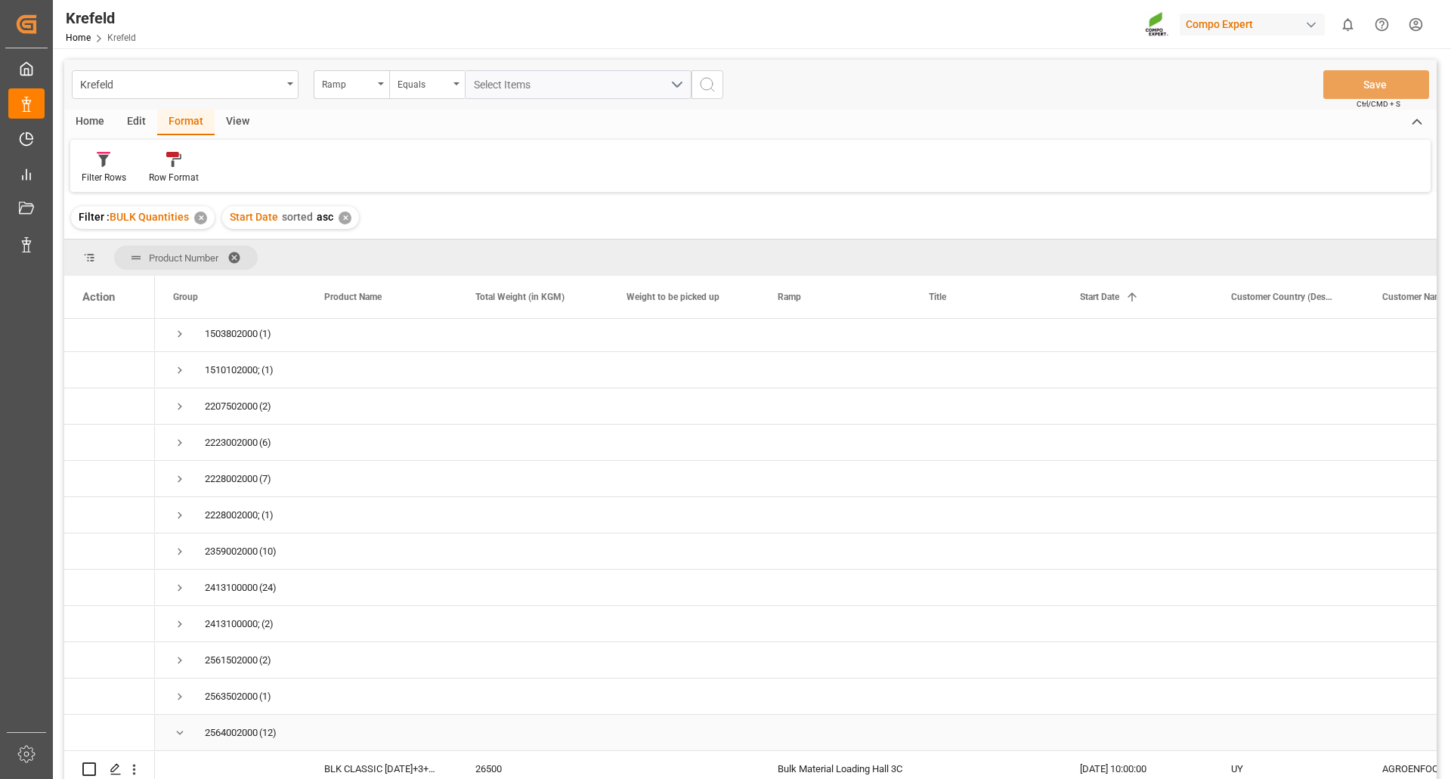
click at [183, 734] on span "Press SPACE to select this row." at bounding box center [180, 733] width 14 height 14
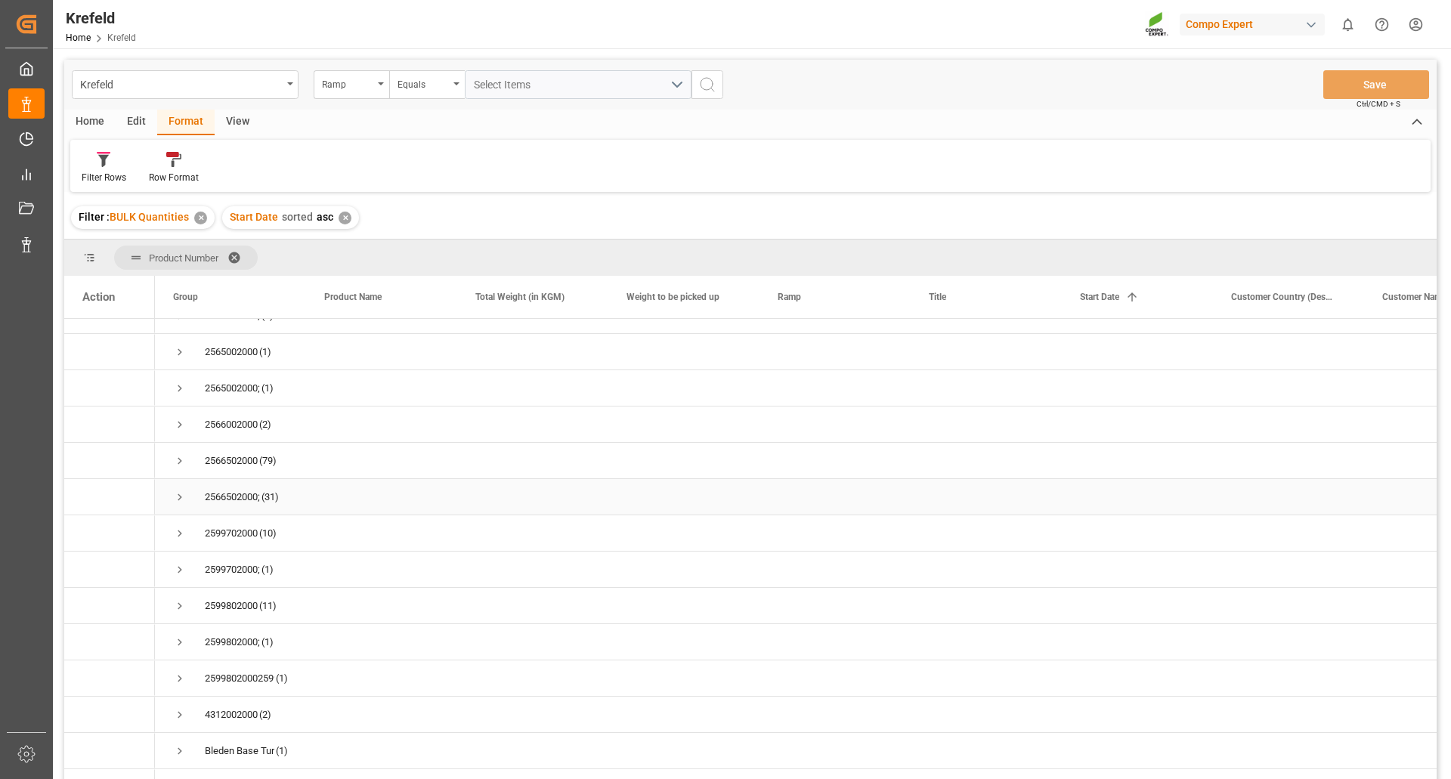
scroll to position [556, 0]
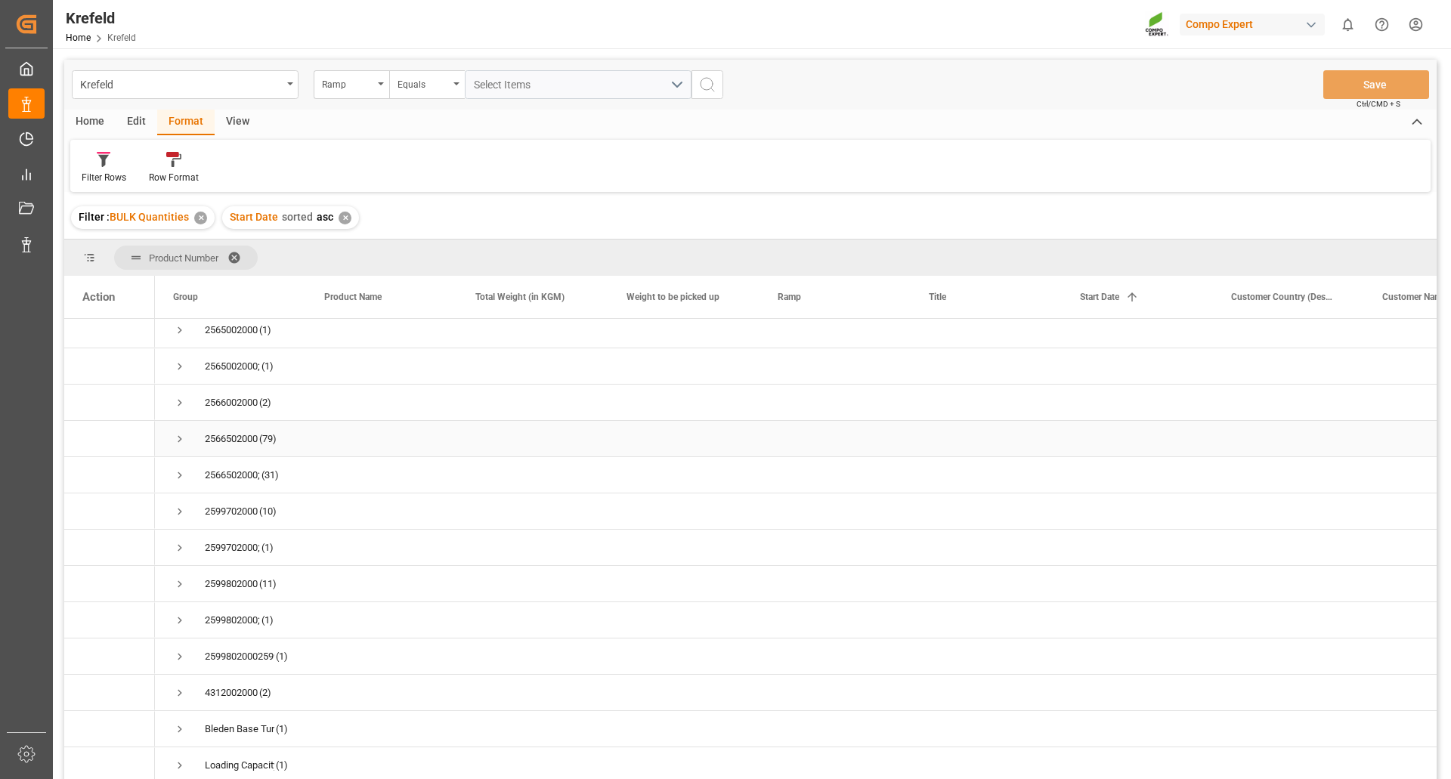
click at [180, 435] on span "Press SPACE to select this row." at bounding box center [180, 439] width 14 height 14
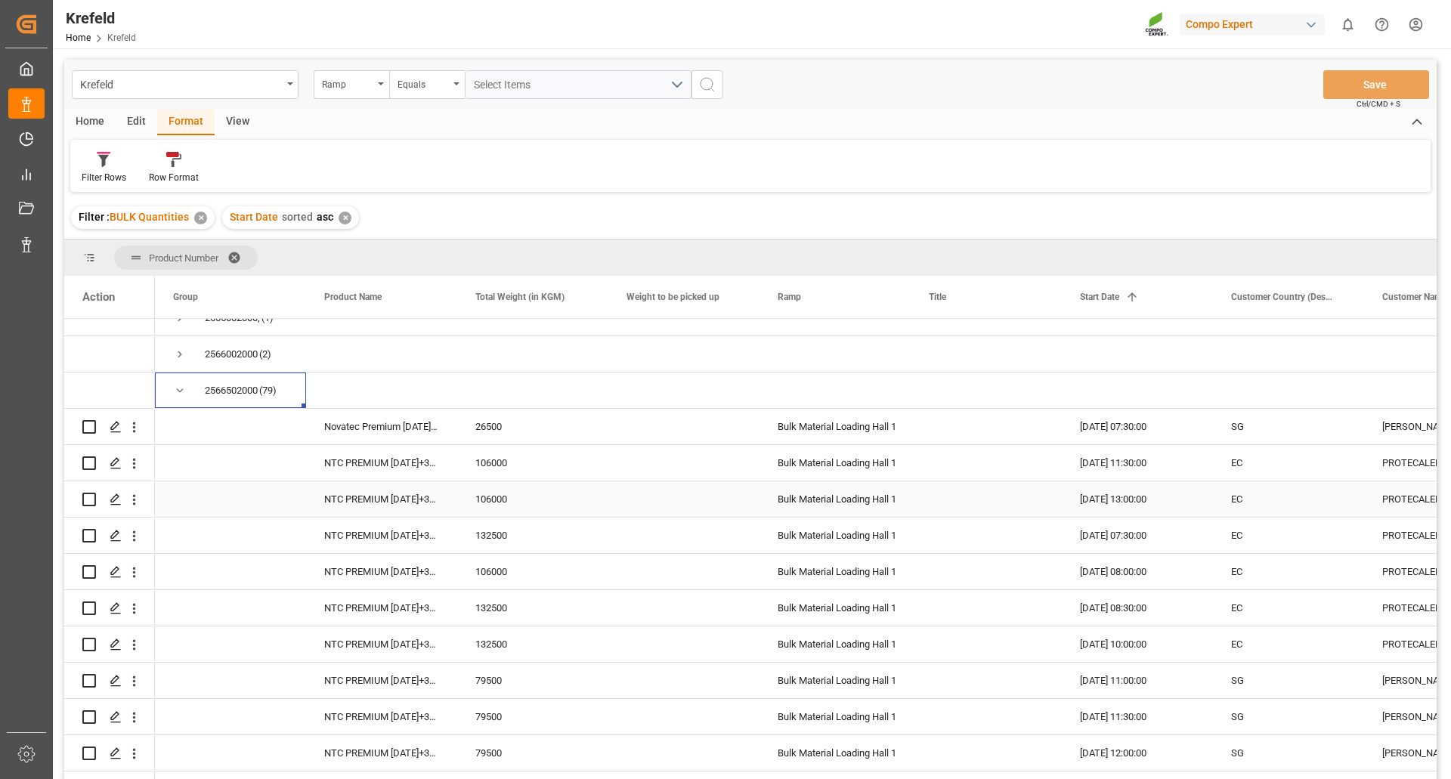
scroll to position [632, 0]
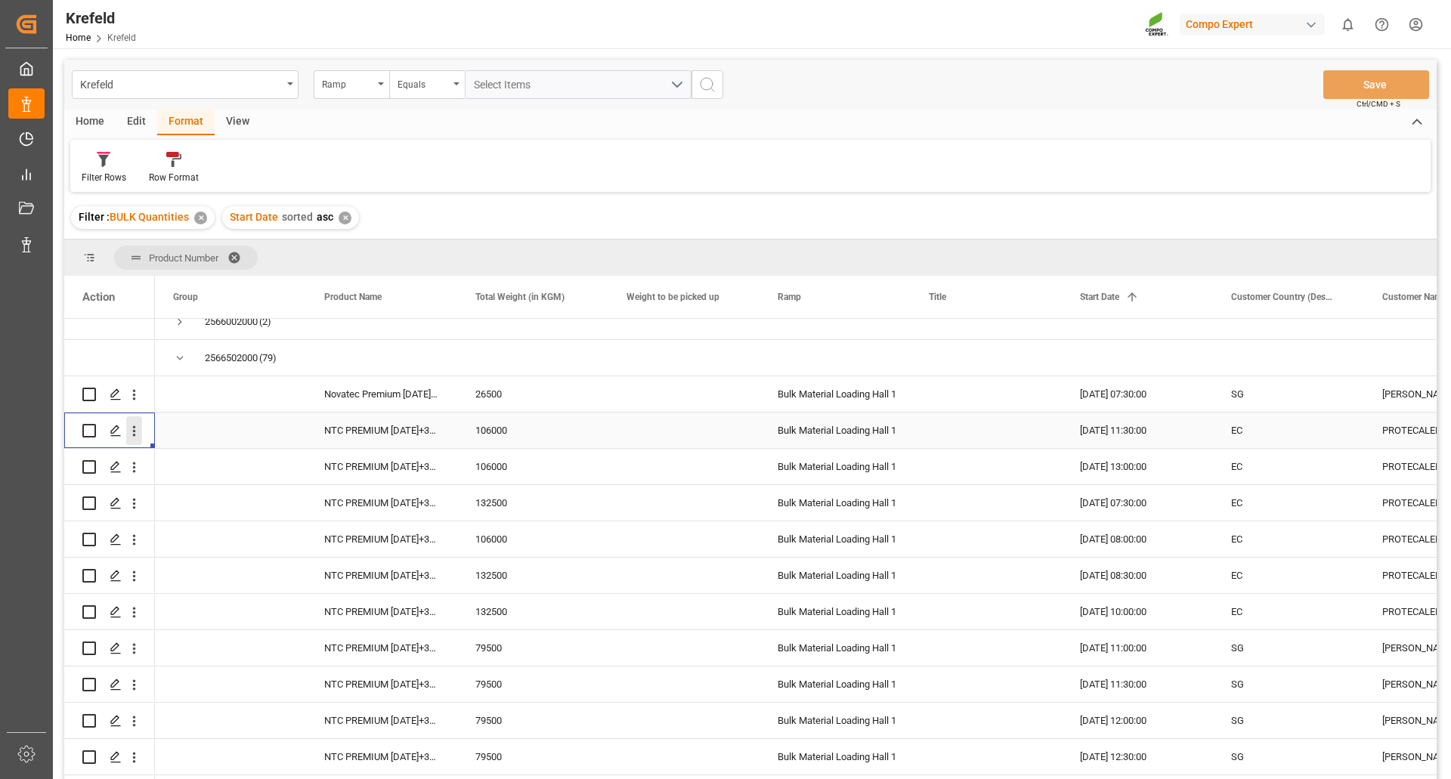
click at [134, 436] on icon "open menu" at bounding box center [134, 431] width 16 height 16
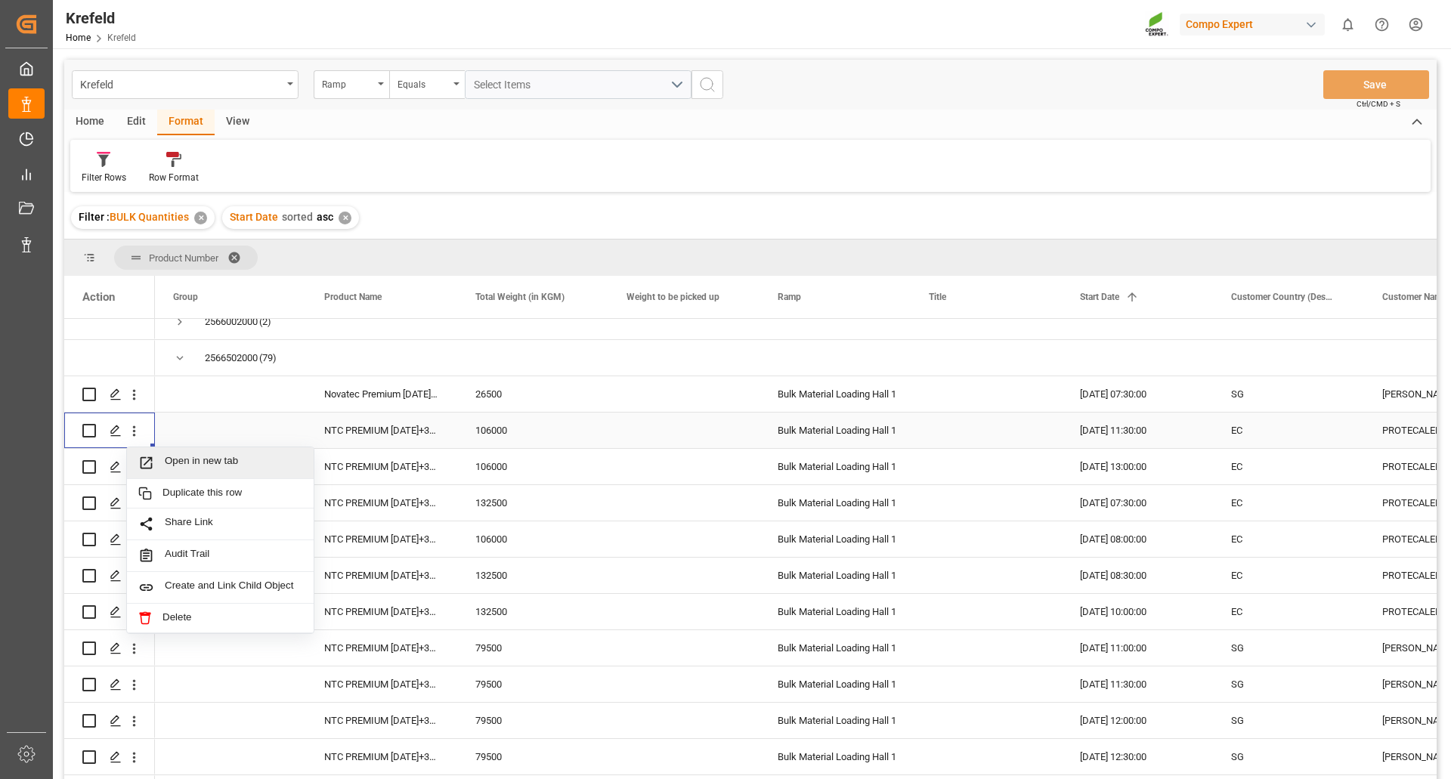
click at [197, 461] on span "Open in new tab" at bounding box center [234, 463] width 138 height 16
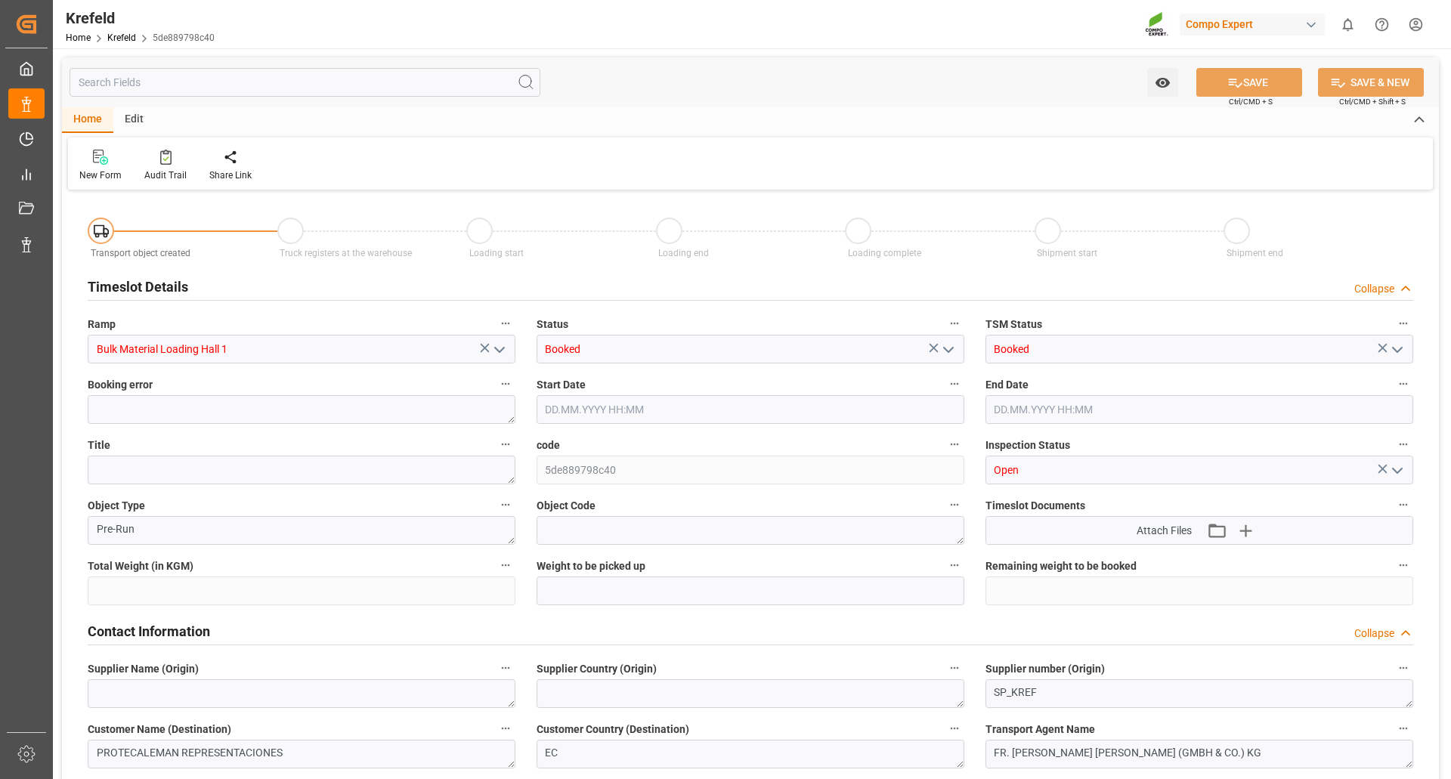
type input "106000"
type input "0"
type input "18.07.2025 11:30"
type input "18.07.2025 12:00"
type input "10.07.2025 07:25"
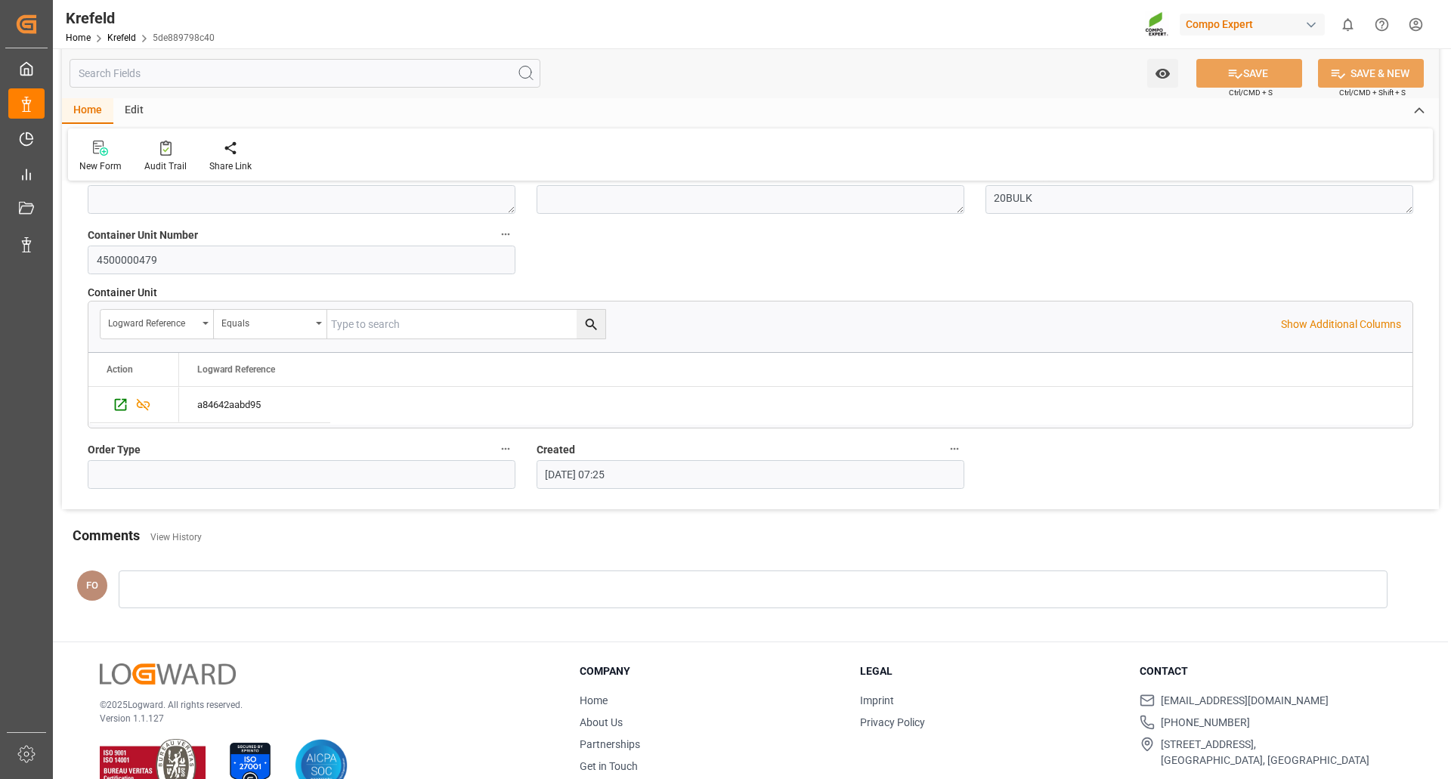
scroll to position [1138, 0]
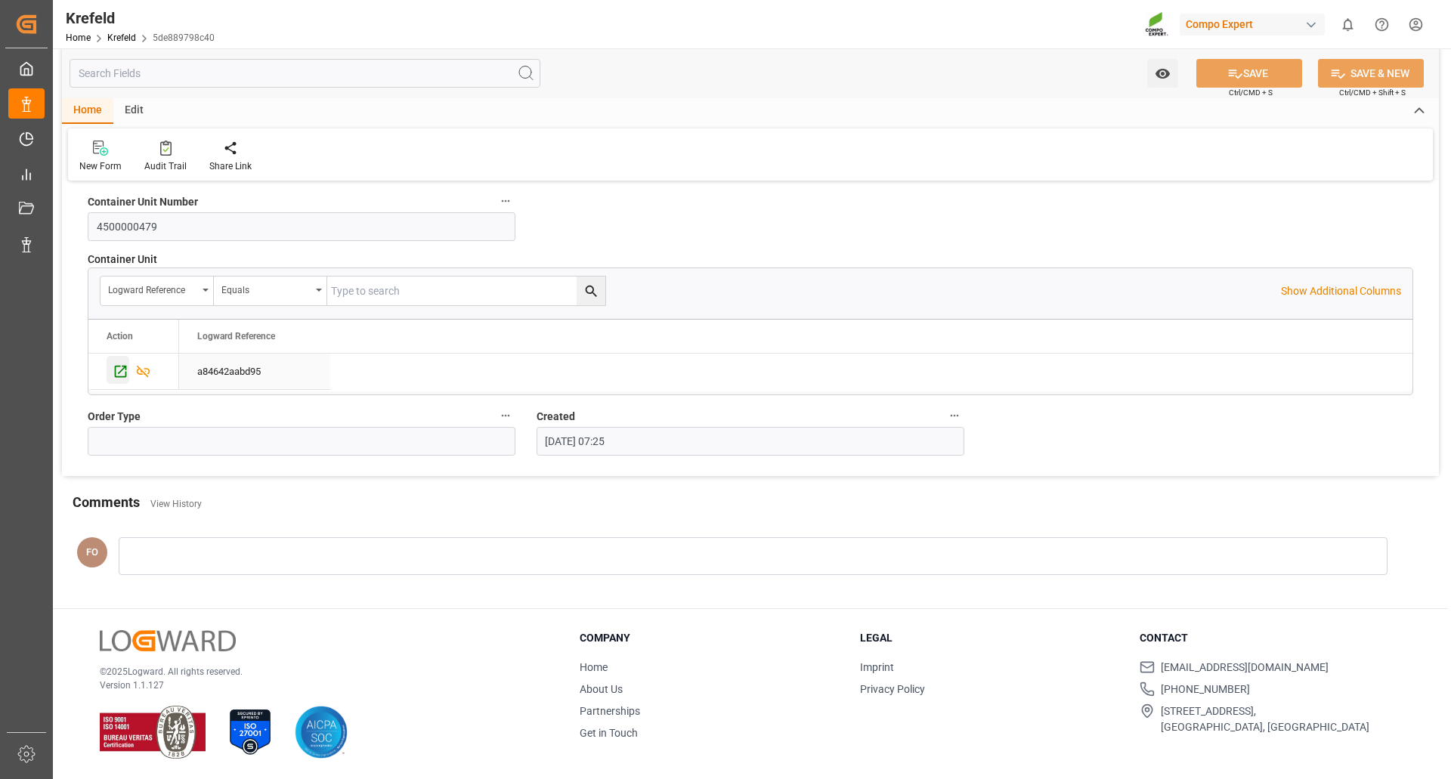
click at [121, 370] on icon "Press SPACE to select this row." at bounding box center [121, 372] width 16 height 16
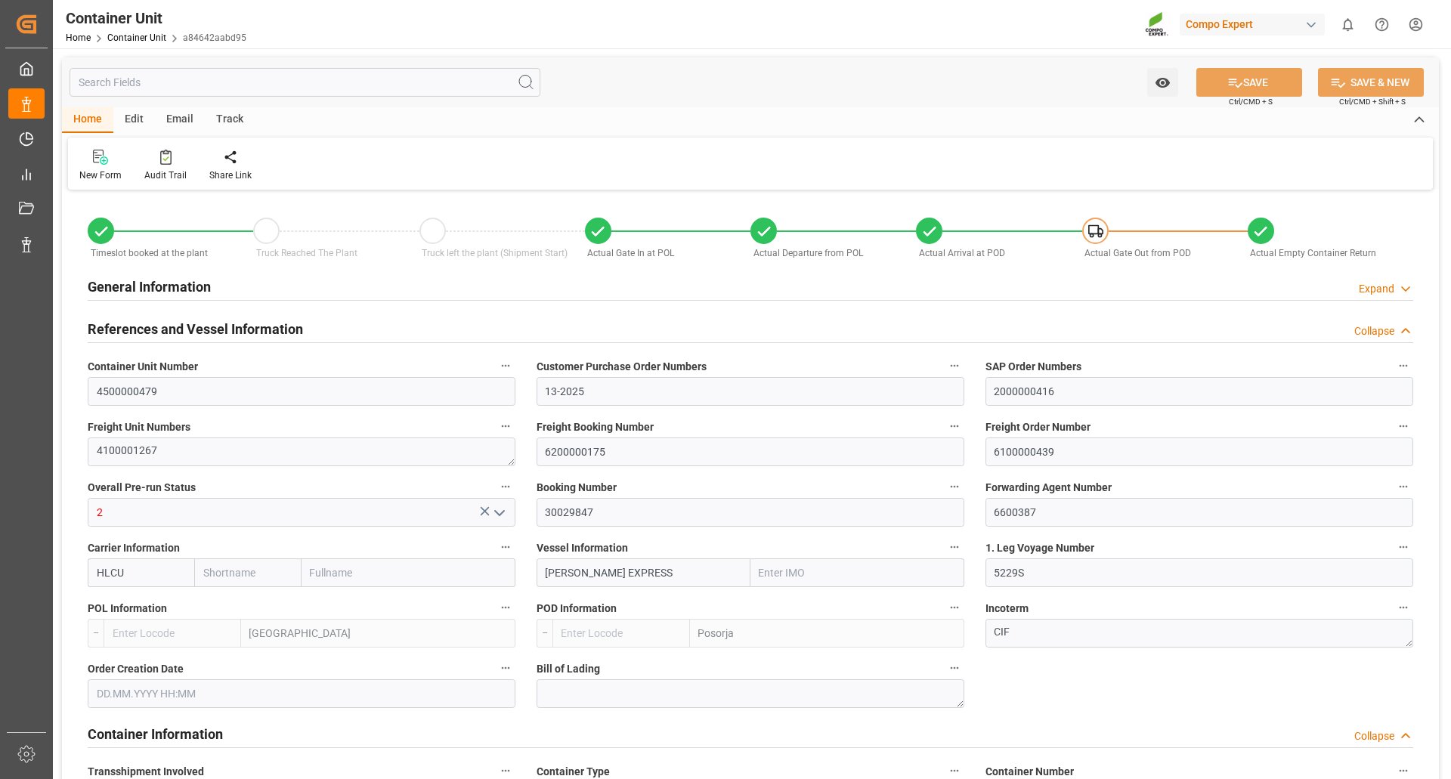
type input "Hapag Lloyd"
type input "Hapag Lloyd Aktiengesellschaft"
type input "9777632"
type input "BEANR"
type input "ECPSJ"
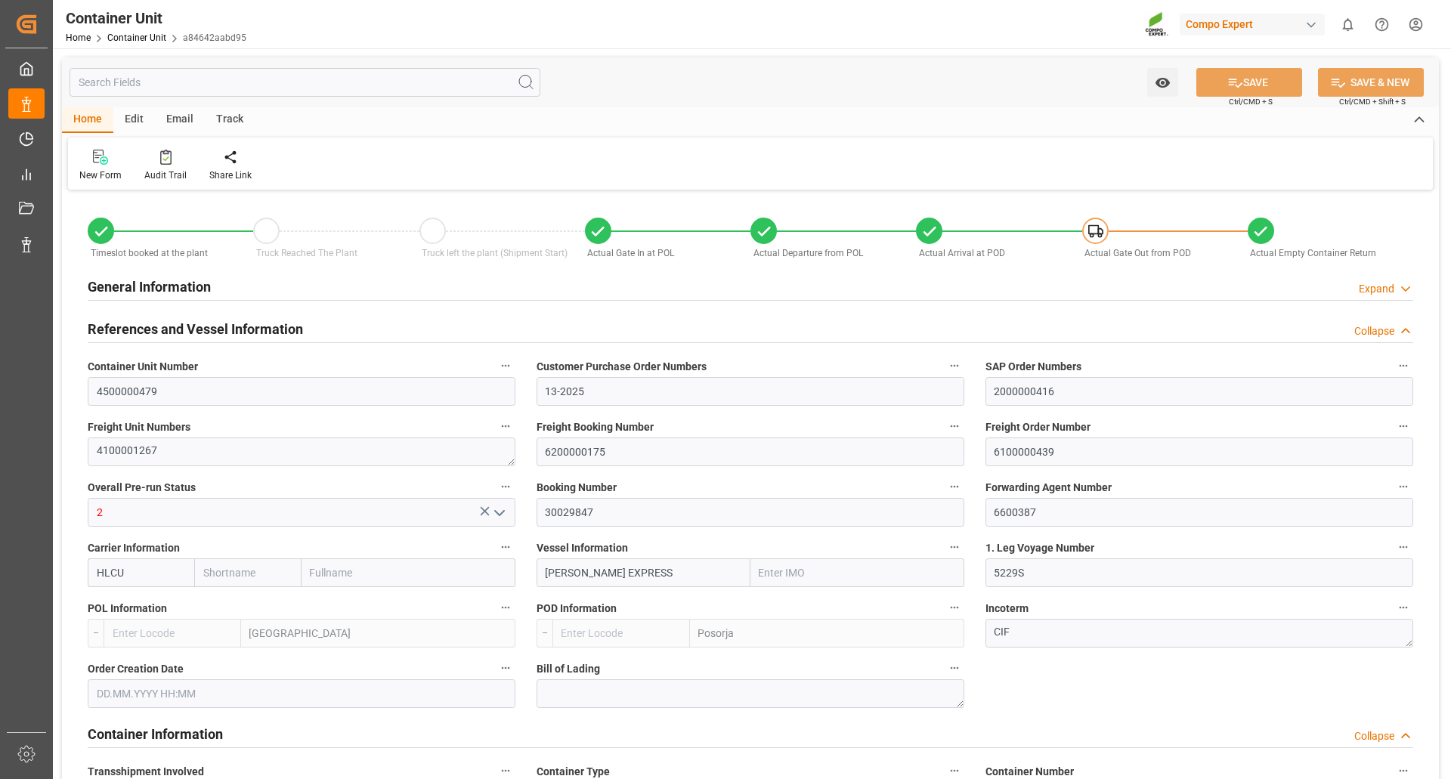
type input "28740"
type input "9"
type input "0"
type input "9"
type input "0"
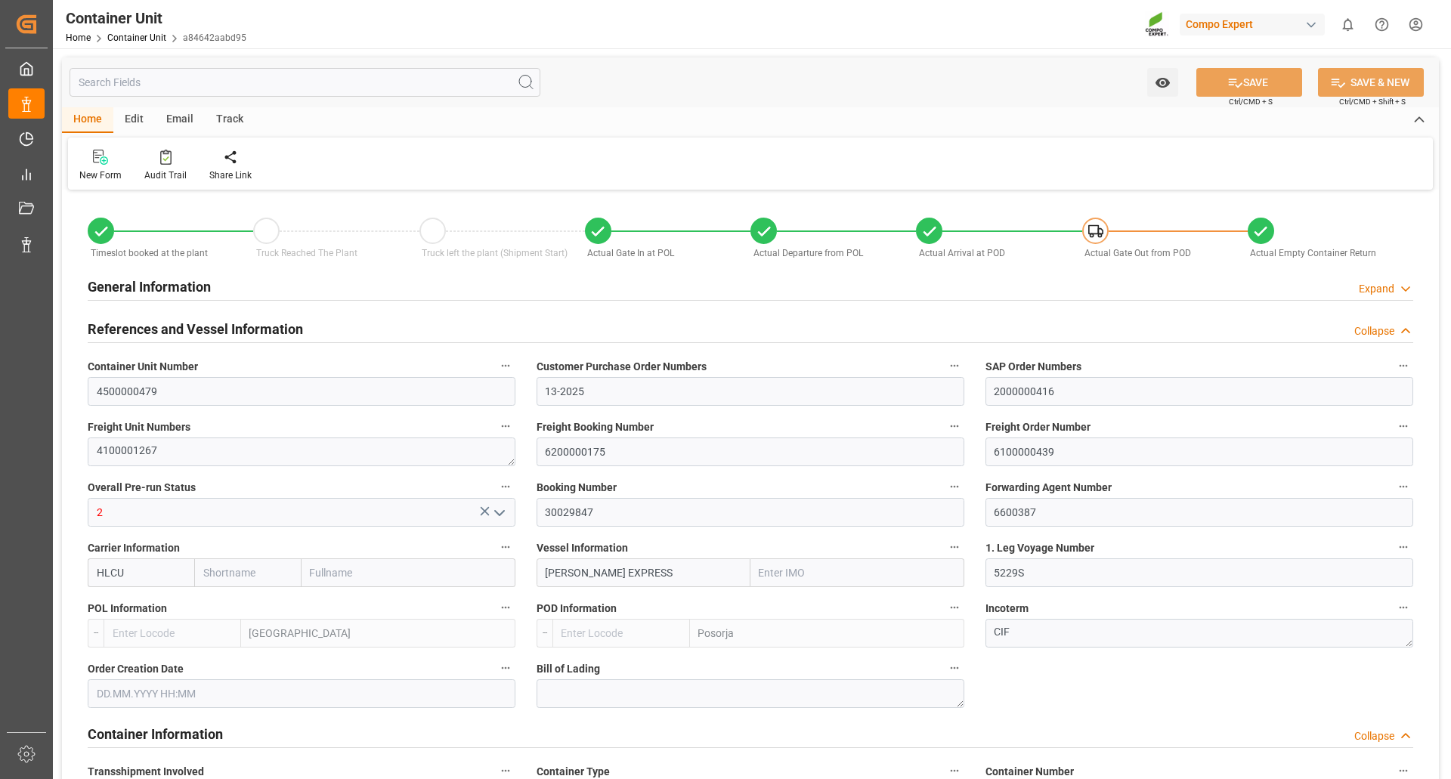
type input "0"
type input "106000"
type input "BEANR"
type input "ECPSJ"
type input "18.07.2025"
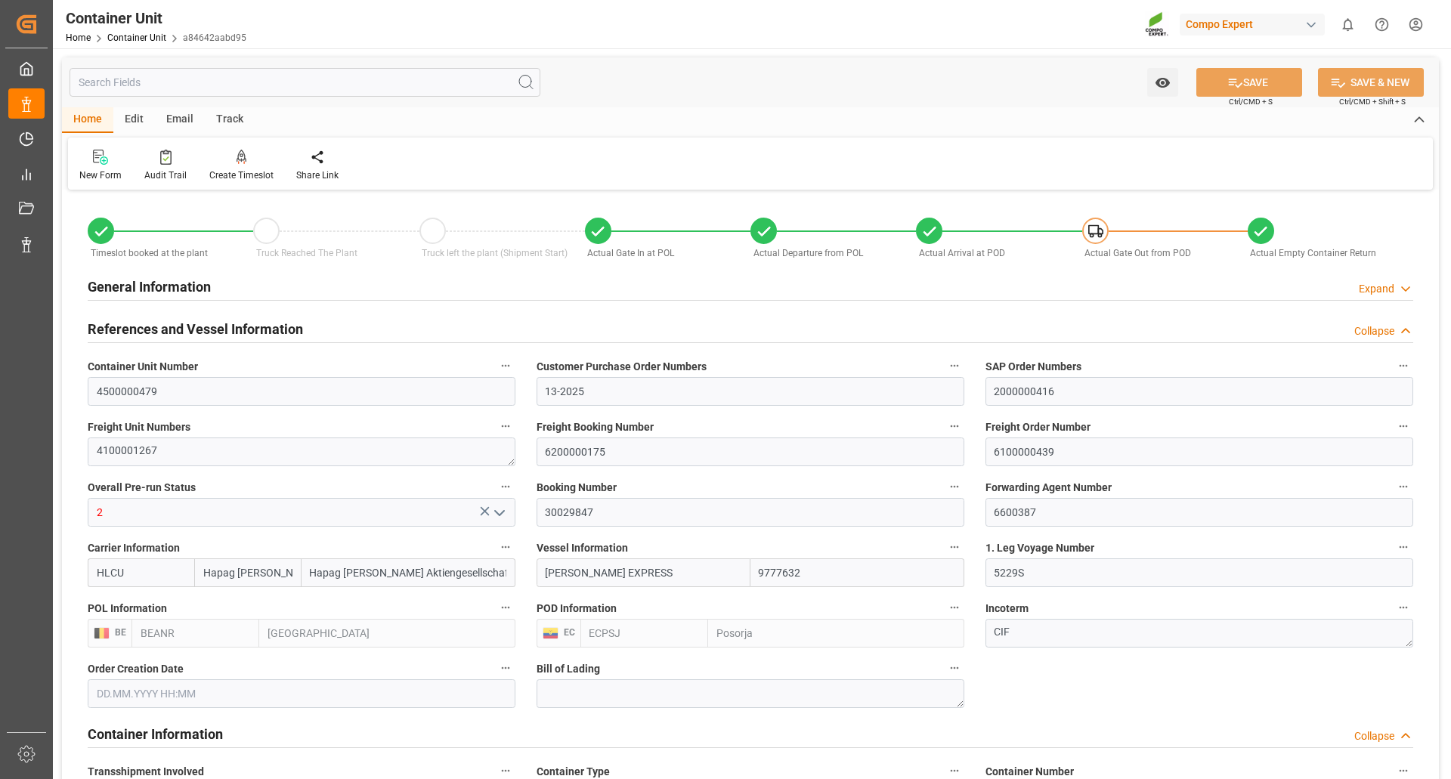
type input "28.08.2025"
type input "01.09.2025"
type input "21.07.2025 22:31"
type input "27.07.2025 07:03"
type input "27.07.2025 10:00"
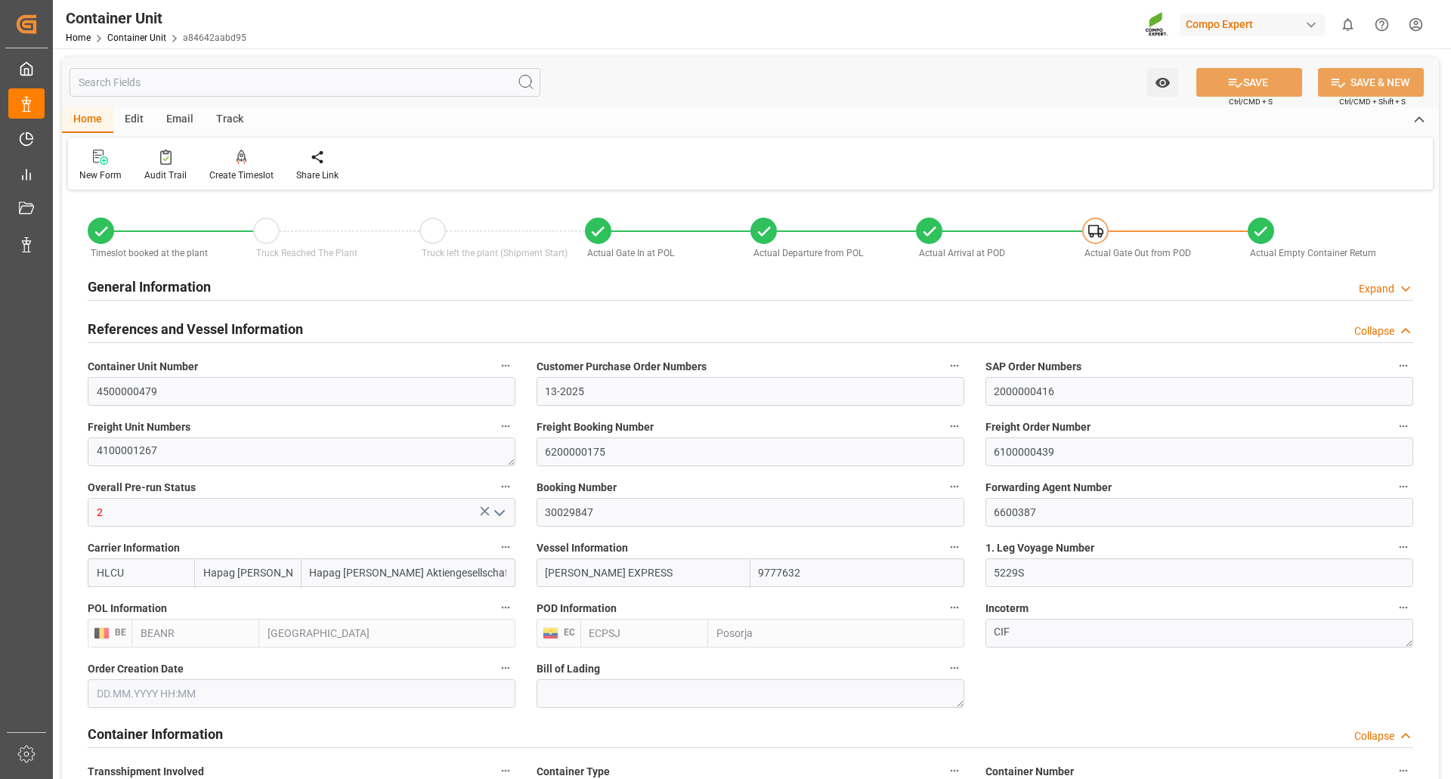
type input "27.07.2025 10:00"
type input "28.07.2025 02:24"
type input "18.08.2025 17:00"
type input "19.08.2025 01:12"
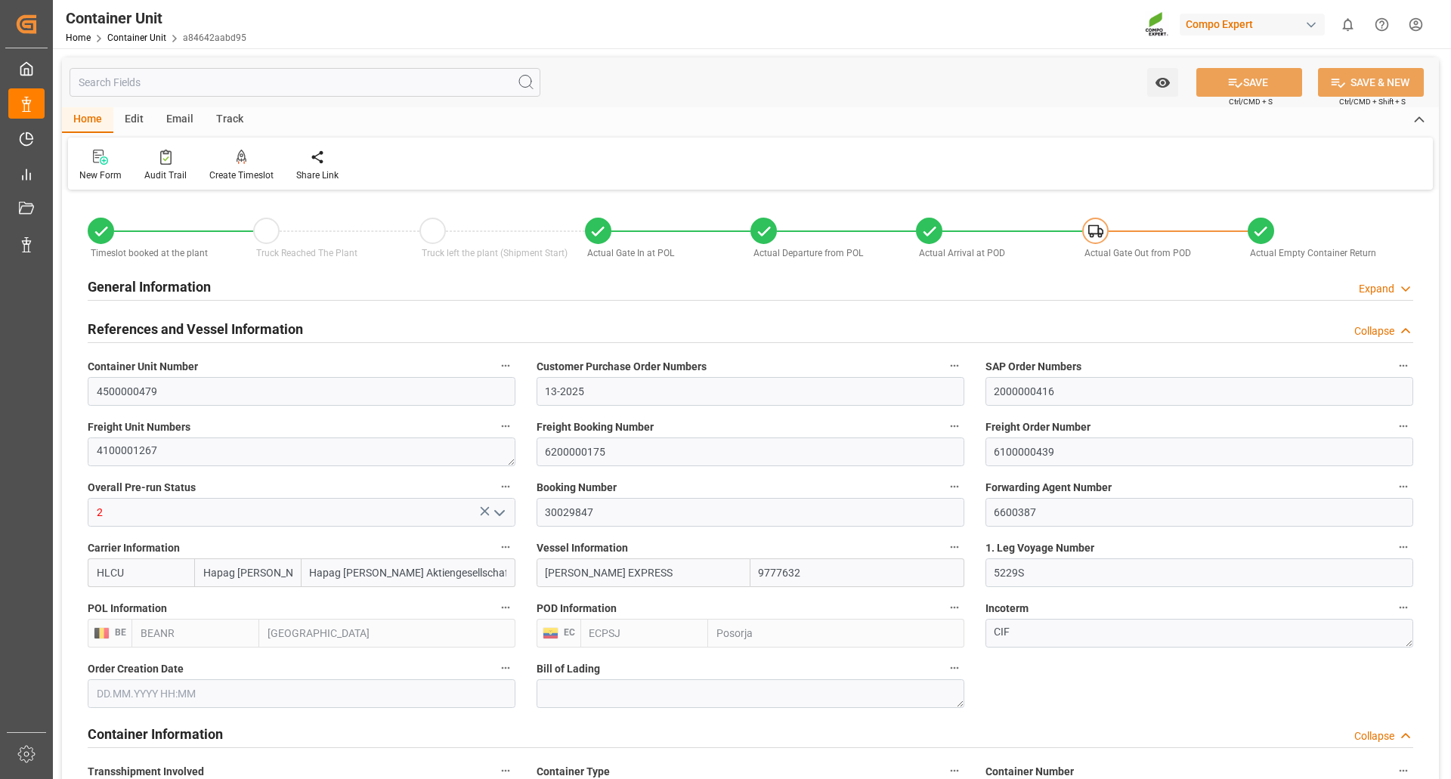
type input "19.08.2025 01:12"
type input "19.08.2025 16:18"
type input "23.08.2025 05:03"
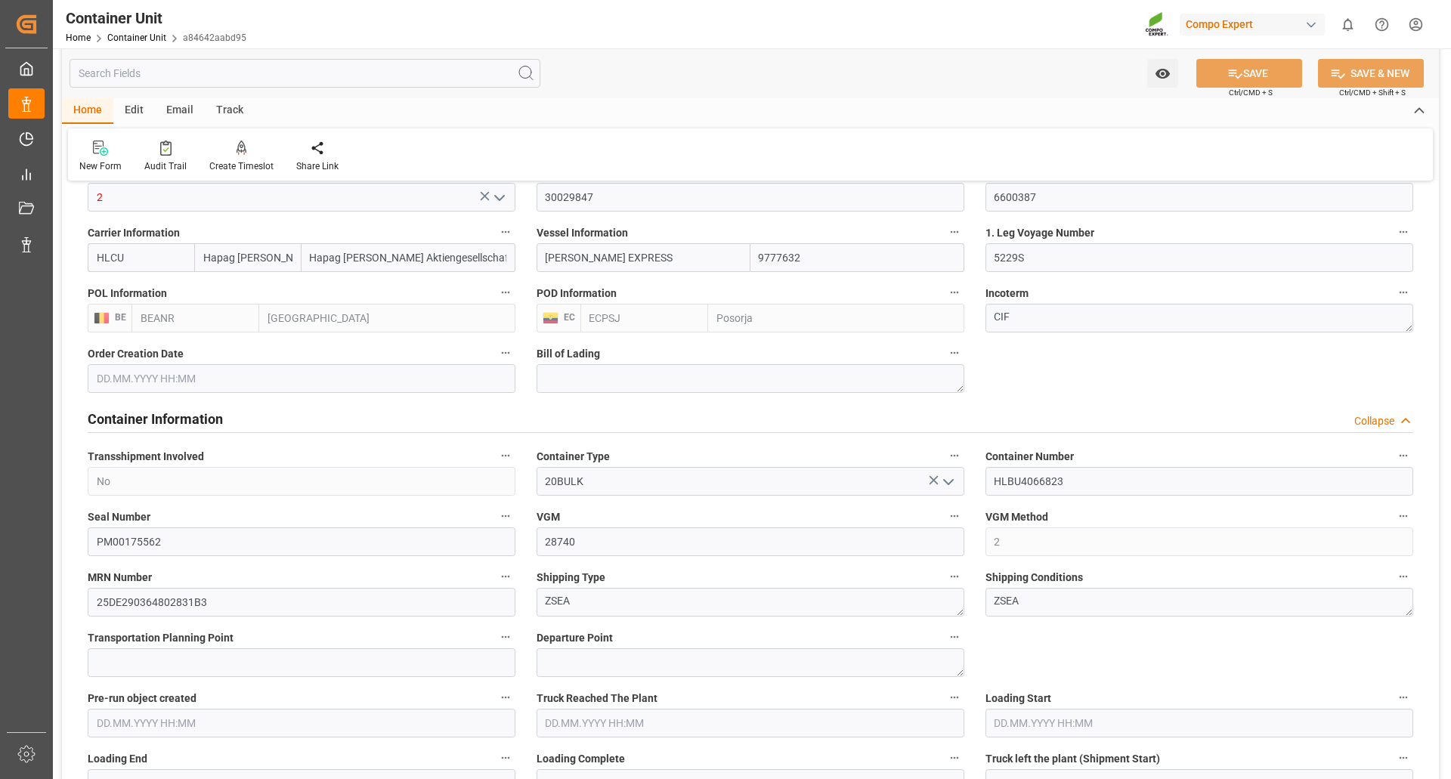
scroll to position [68, 0]
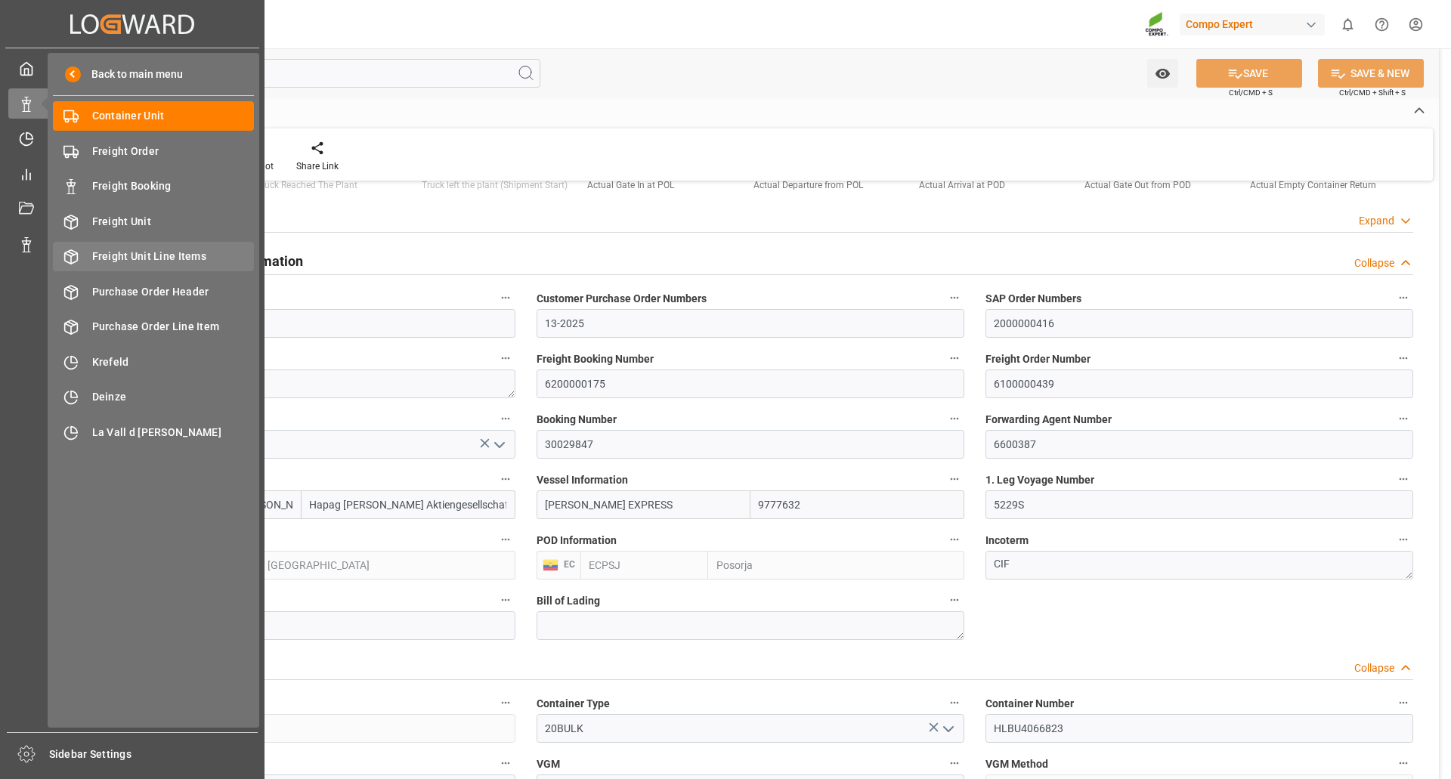
click at [150, 258] on span "Freight Unit Line Items" at bounding box center [173, 257] width 163 height 16
